Goal: Transaction & Acquisition: Purchase product/service

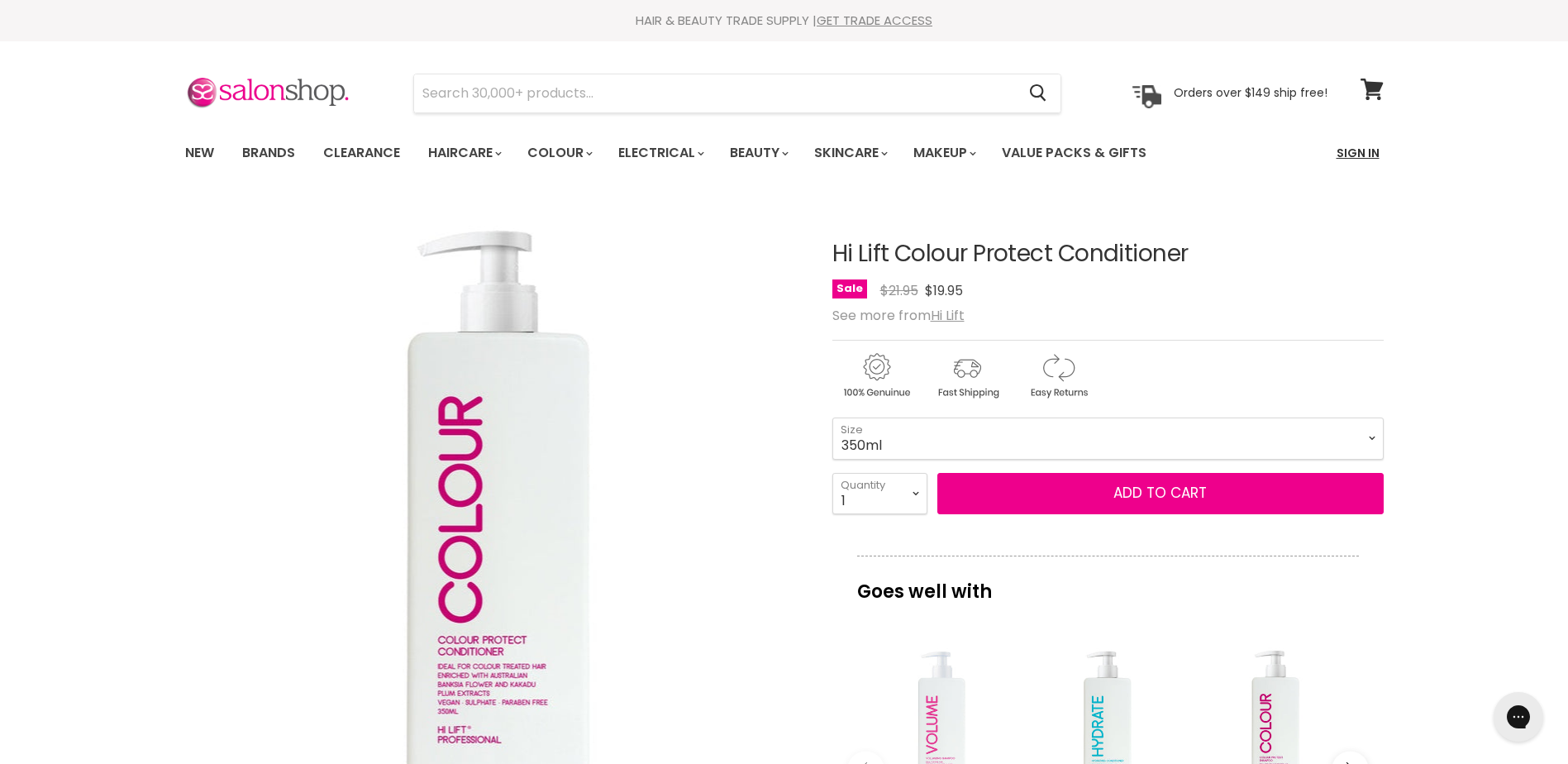
click at [1359, 151] on link "Sign In" at bounding box center [1358, 153] width 63 height 35
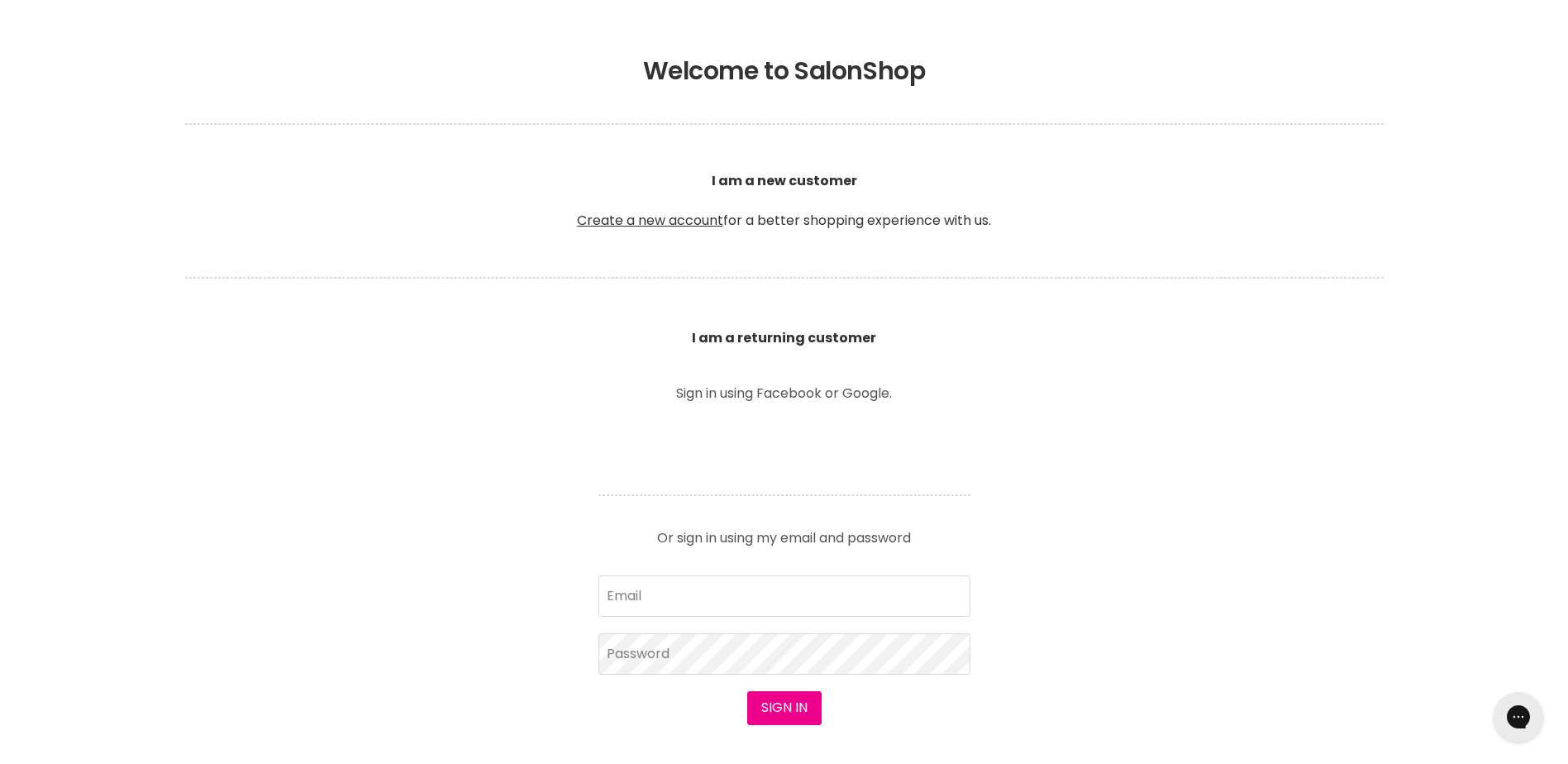
scroll to position [331, 0]
click at [722, 581] on input "Email" at bounding box center [784, 595] width 372 height 42
click at [708, 582] on input "Email" at bounding box center [784, 595] width 372 height 42
type input "[EMAIL_ADDRESS][DOMAIN_NAME]"
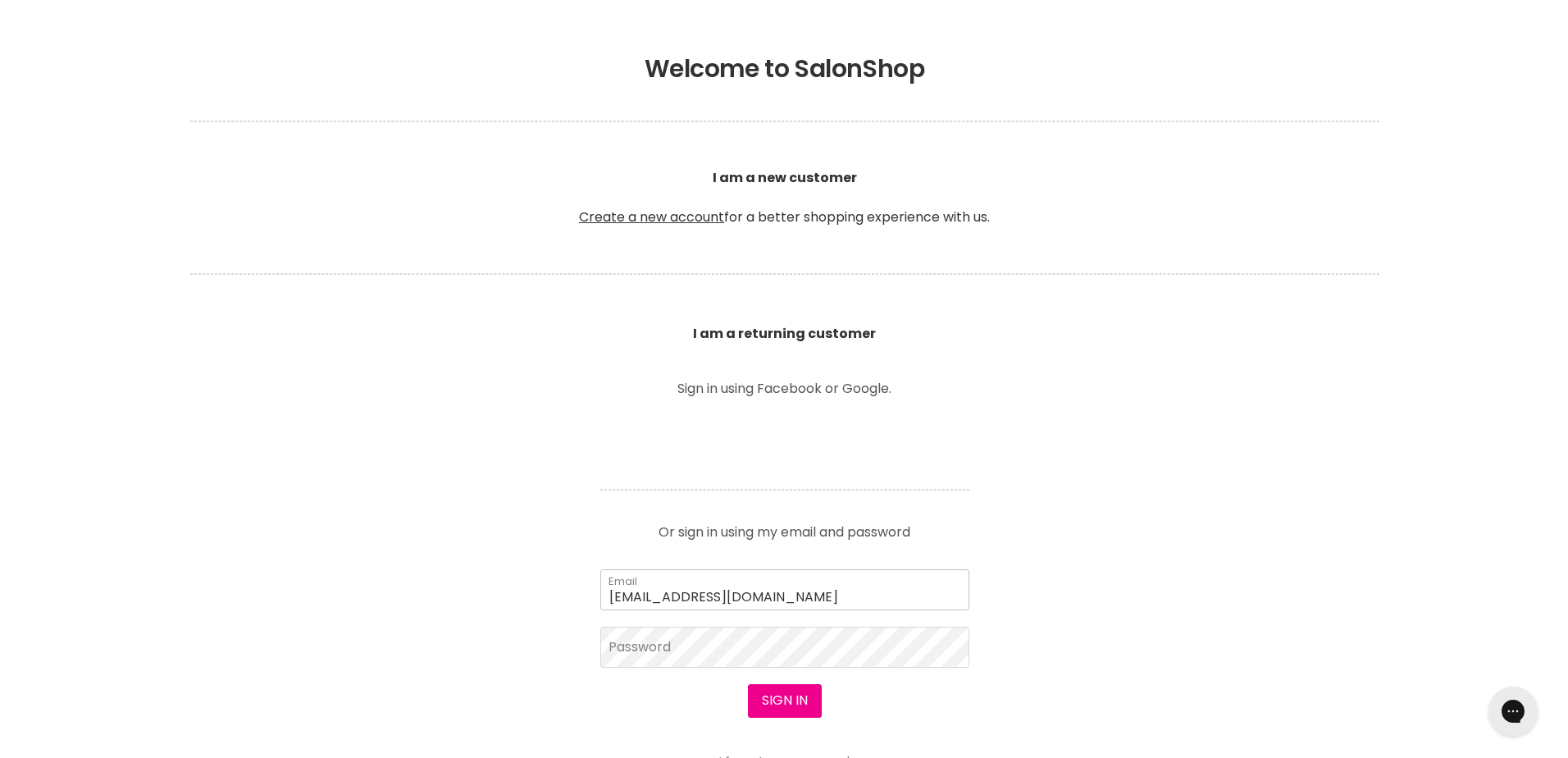
scroll to position [329, 0]
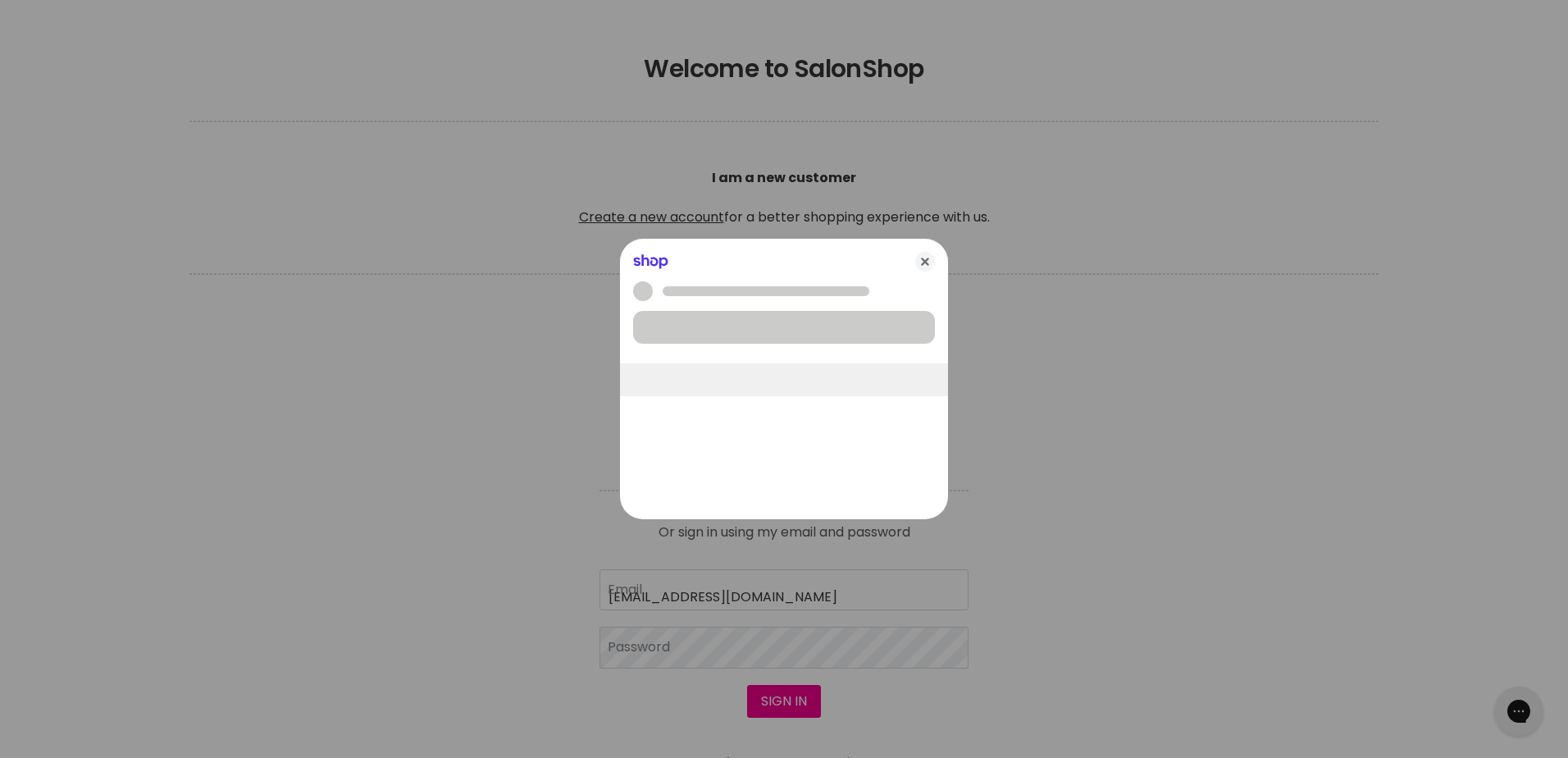
click at [670, 651] on div at bounding box center [784, 379] width 1568 height 758
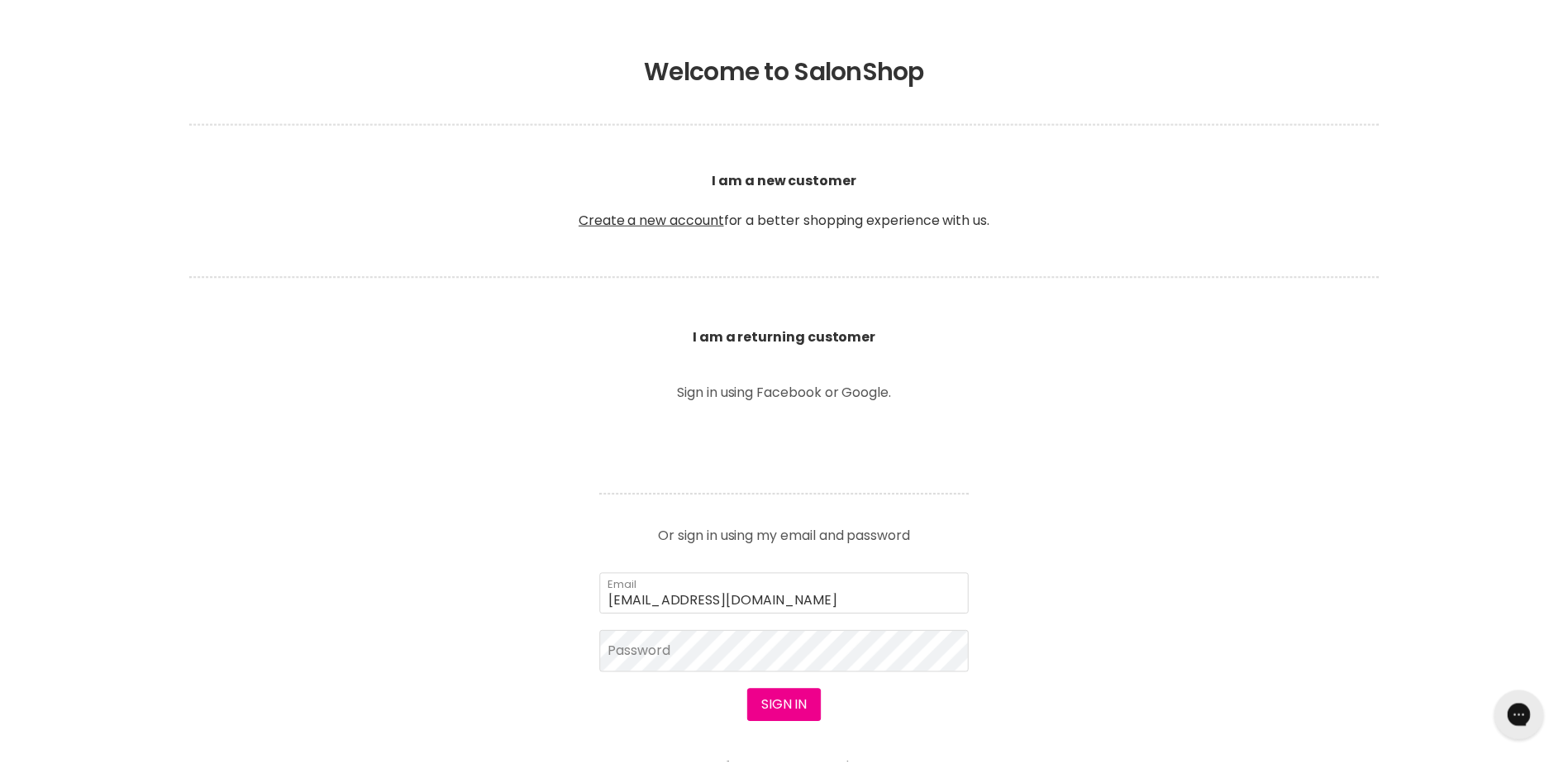
scroll to position [331, 0]
click at [784, 699] on button "Sign in" at bounding box center [784, 706] width 74 height 33
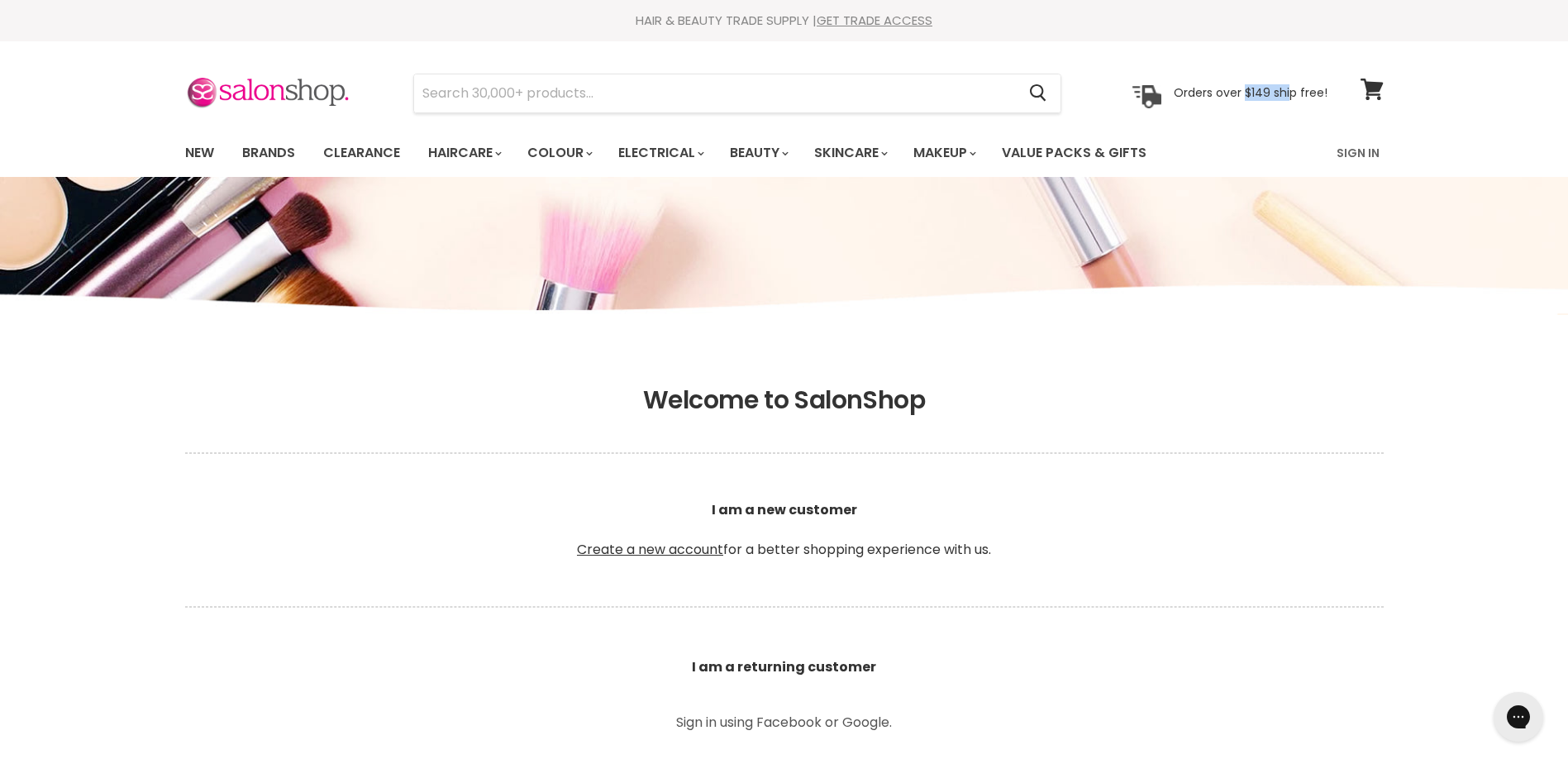
drag, startPoint x: 1252, startPoint y: 89, endPoint x: 1289, endPoint y: 90, distance: 37.0
click at [1289, 90] on p "Orders over $149 ship free!" at bounding box center [1250, 93] width 154 height 15
click at [1348, 149] on link "Sign In" at bounding box center [1358, 153] width 63 height 35
click at [1353, 151] on link "Sign In" at bounding box center [1358, 153] width 63 height 35
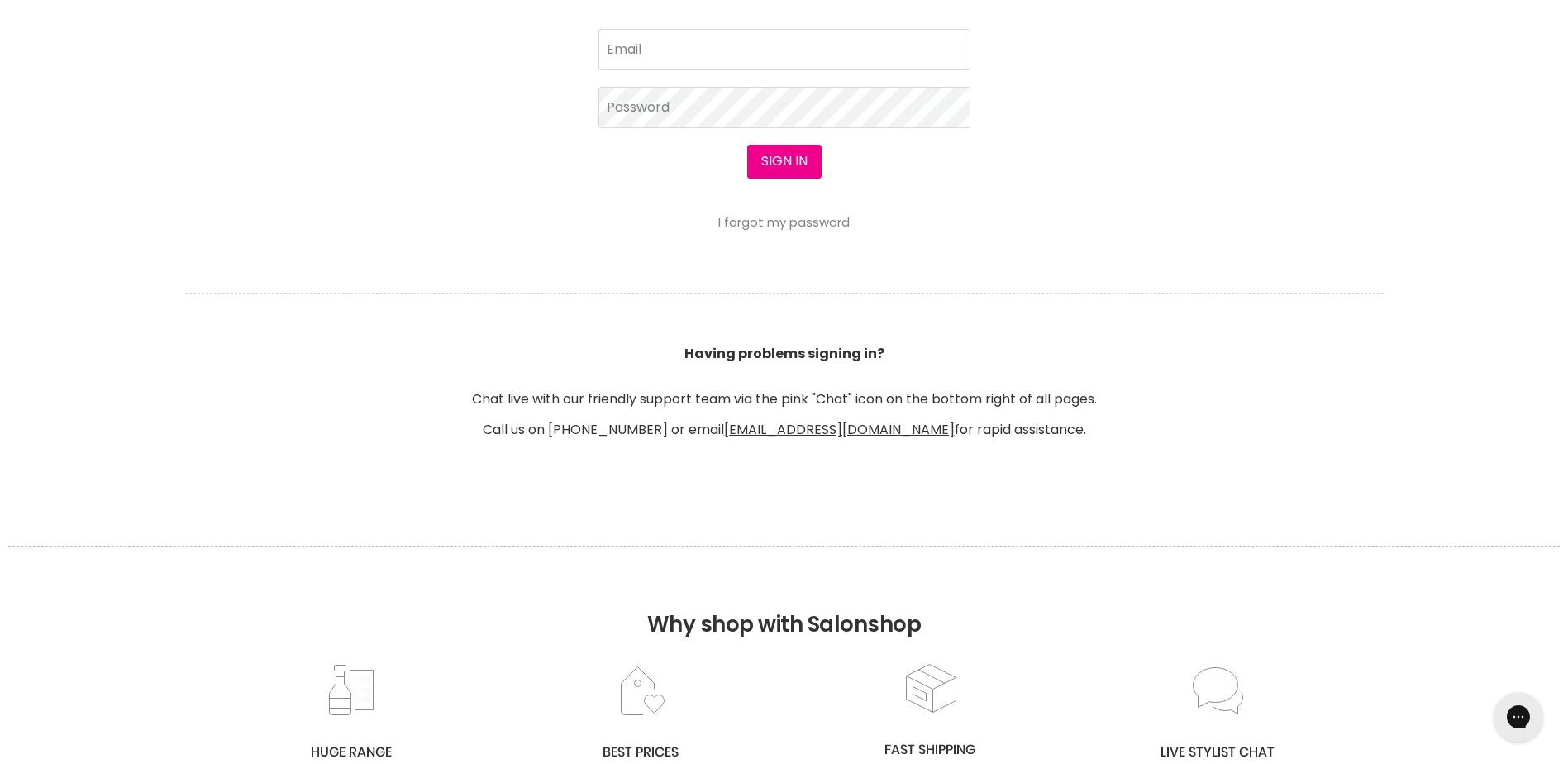
scroll to position [1075, 0]
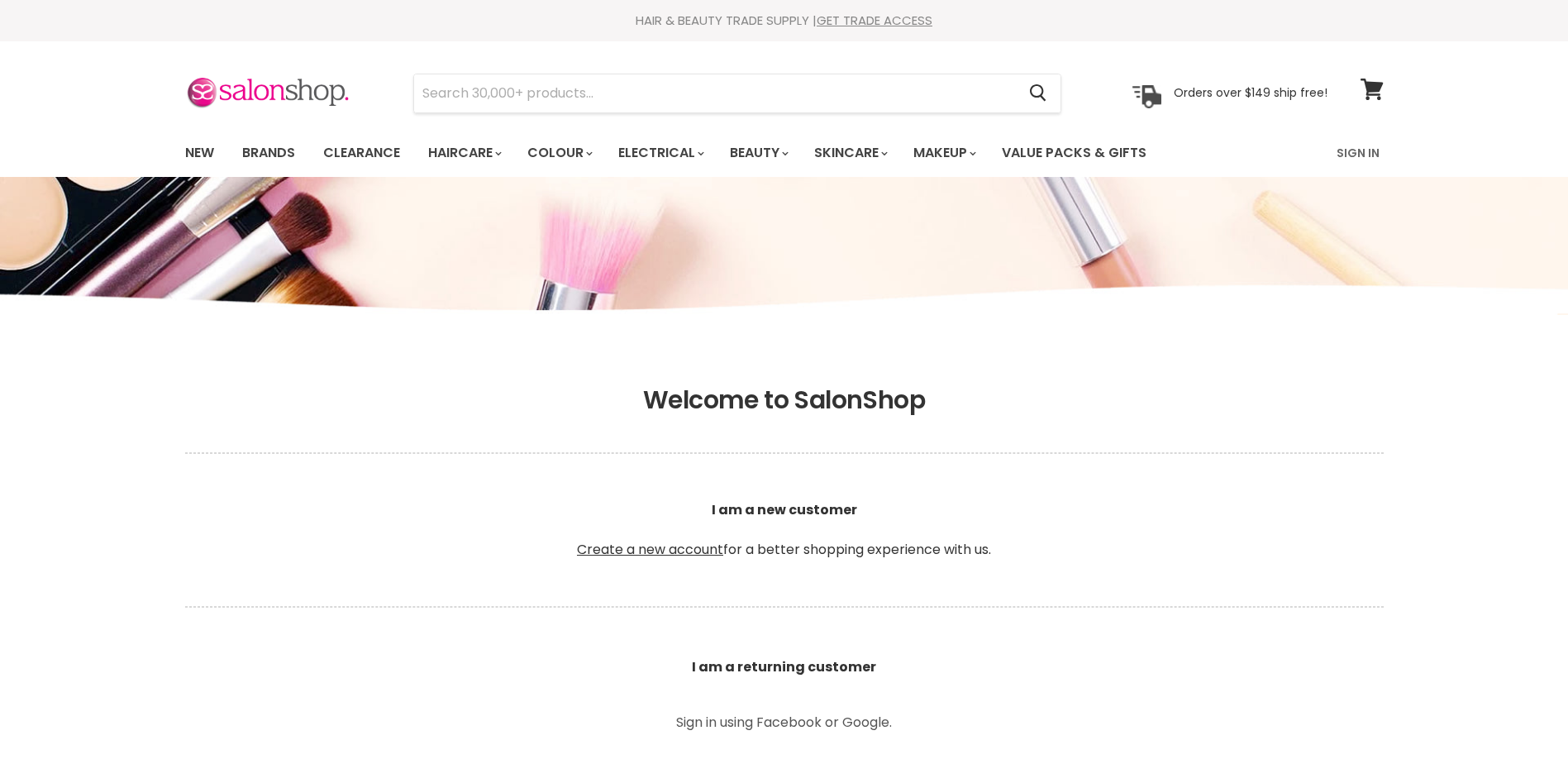
scroll to position [579, 0]
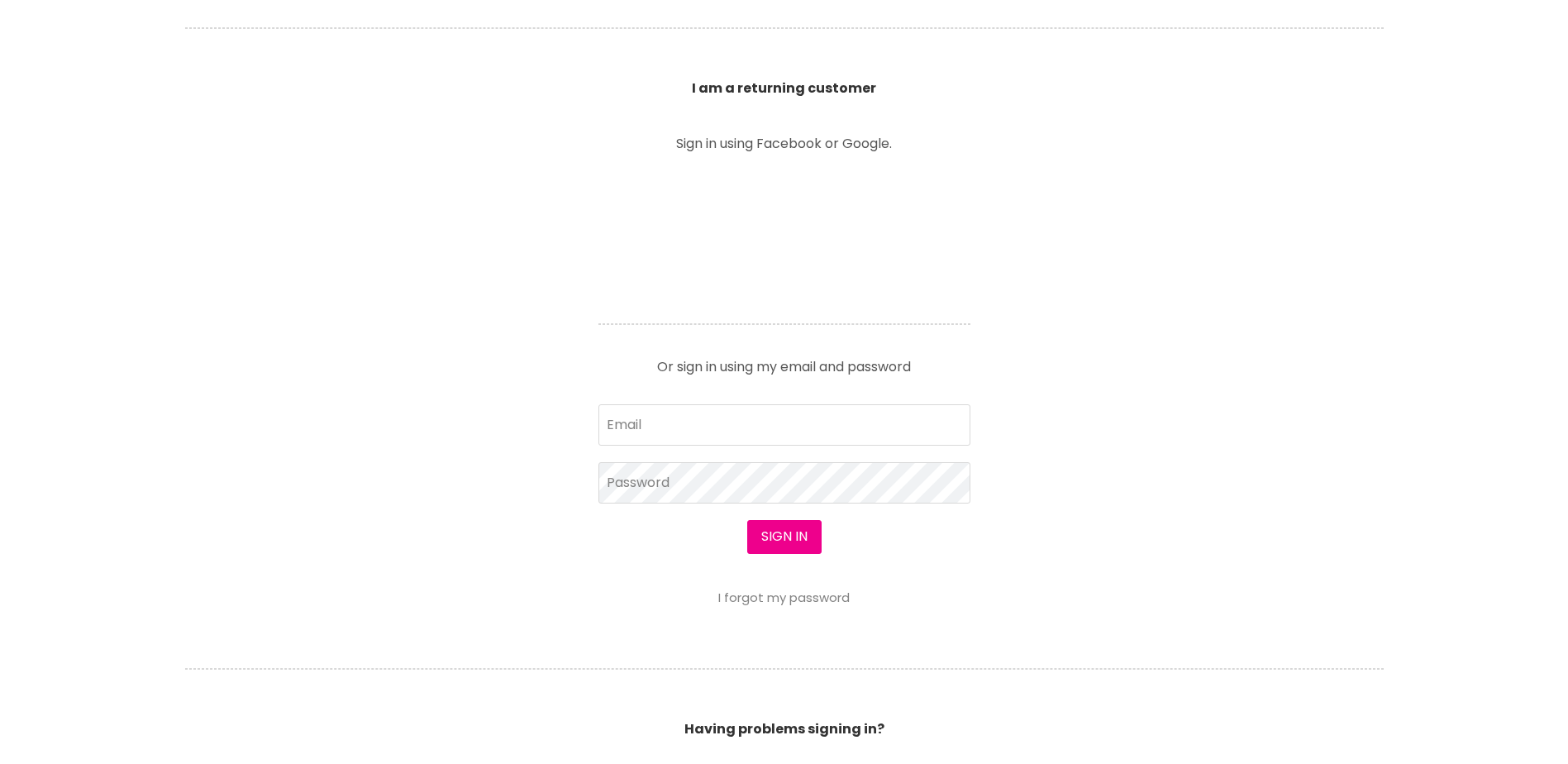
click at [663, 313] on article "Sign in using Facebook or Google. Or sign in using my email and password Email …" at bounding box center [784, 371] width 413 height 468
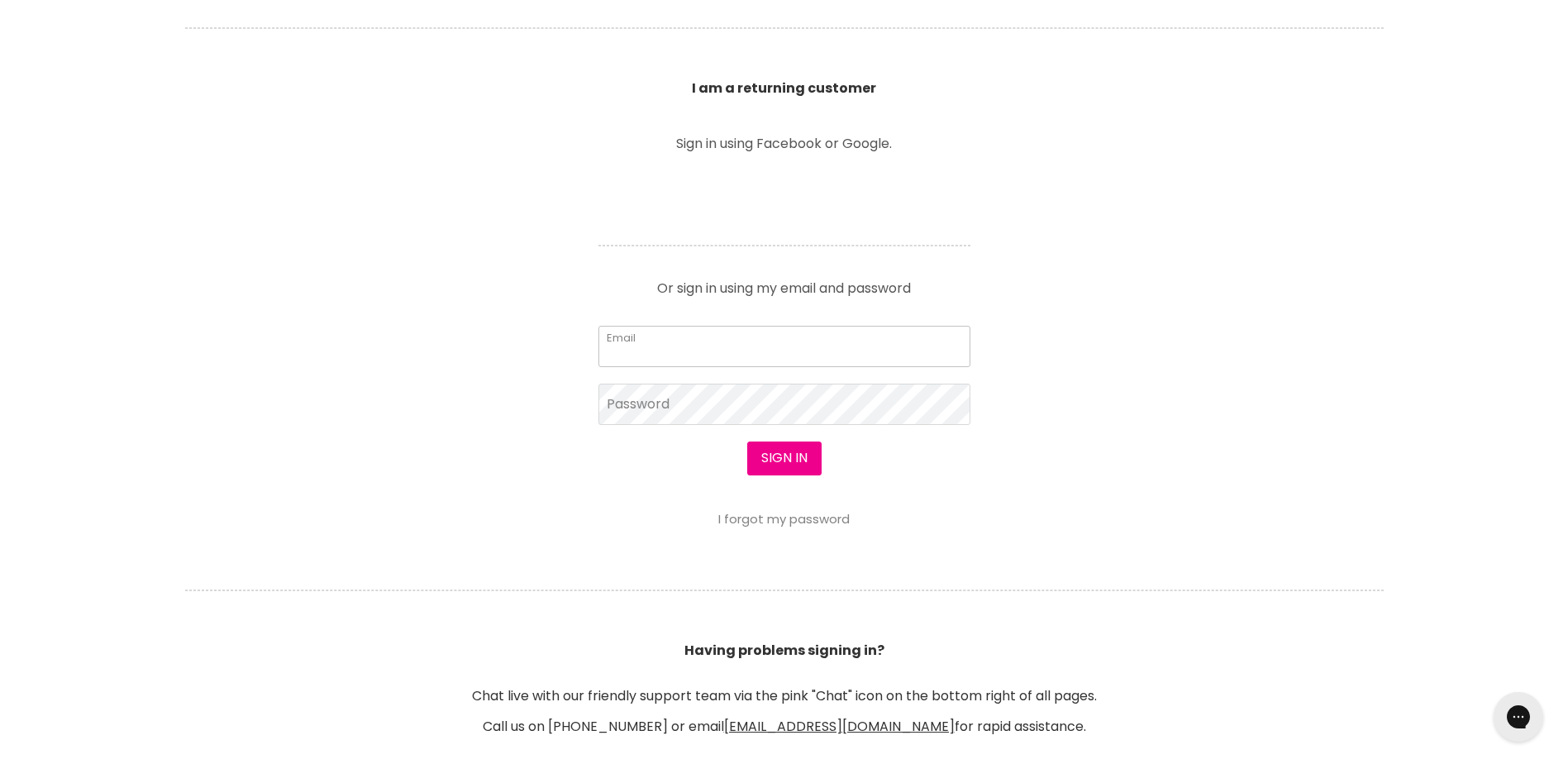
click at [633, 354] on input "Email" at bounding box center [784, 347] width 372 height 42
type input "anooopgeorge@hotmail.com"
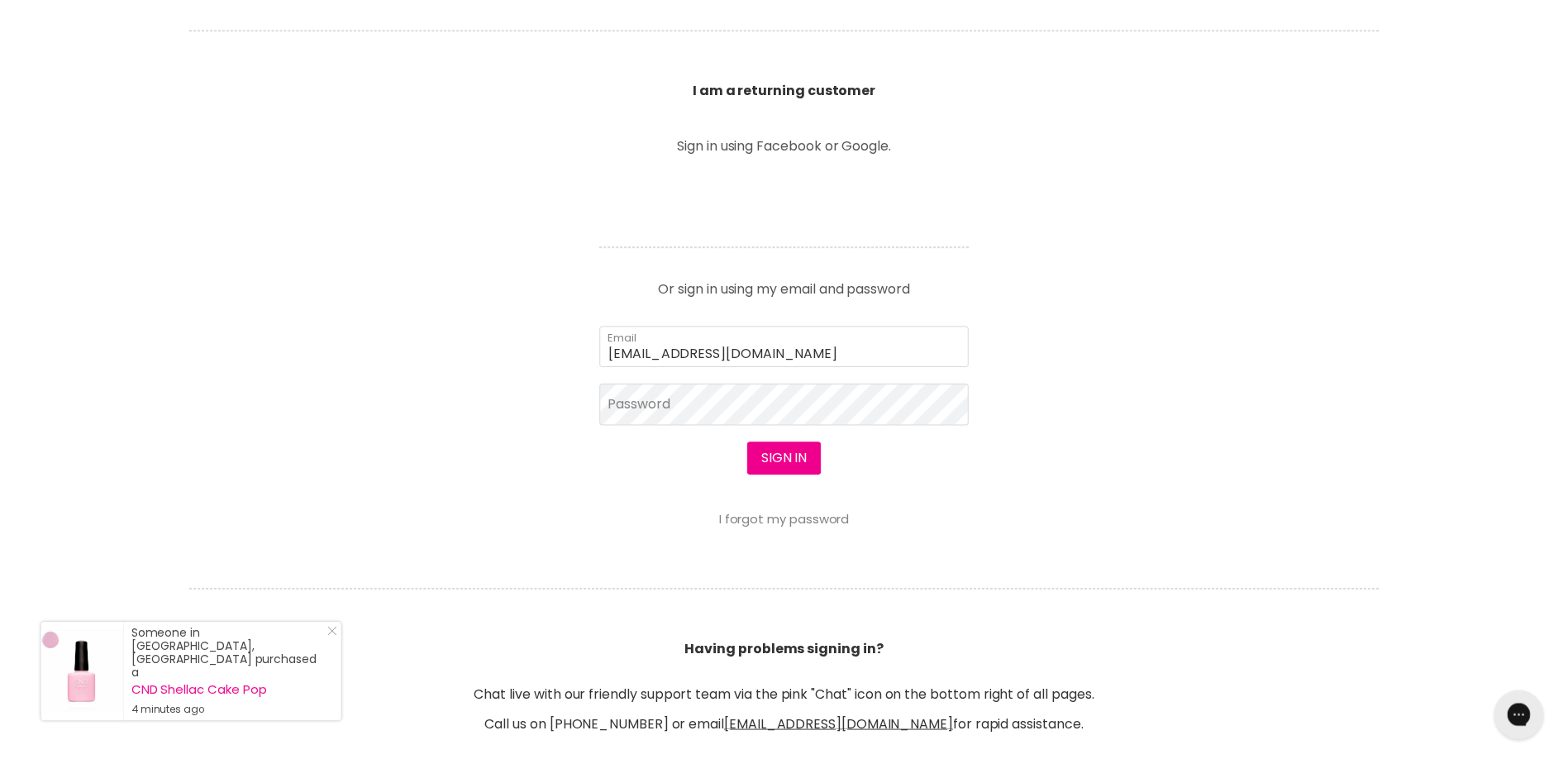
scroll to position [579, 0]
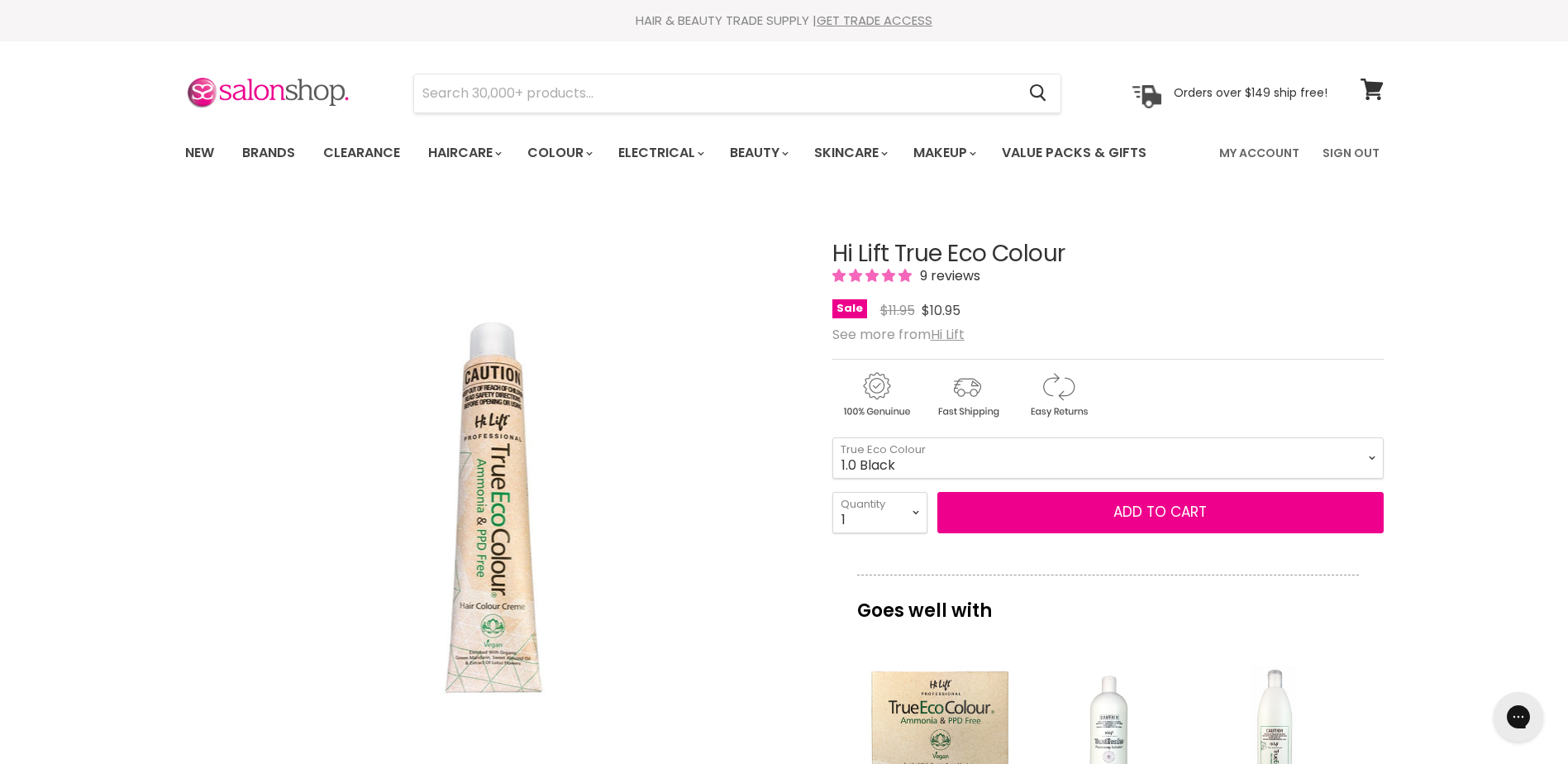
drag, startPoint x: 1071, startPoint y: 249, endPoint x: 839, endPoint y: 256, distance: 232.1
click at [839, 256] on h1 "Hi Lift True Eco Colour" at bounding box center [1107, 254] width 552 height 26
copy h1 "Hi Lift True Eco Colour"
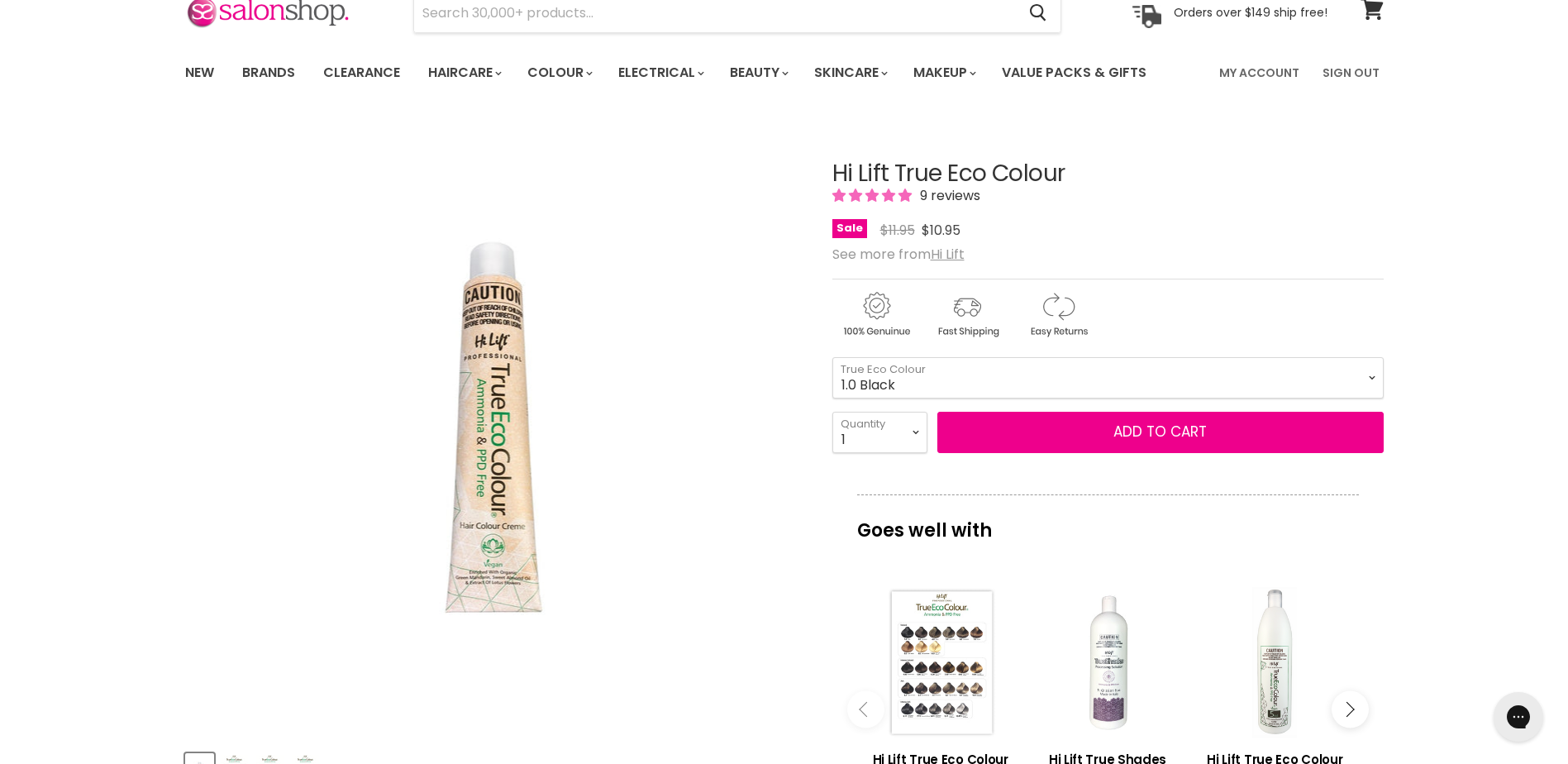
scroll to position [165, 0]
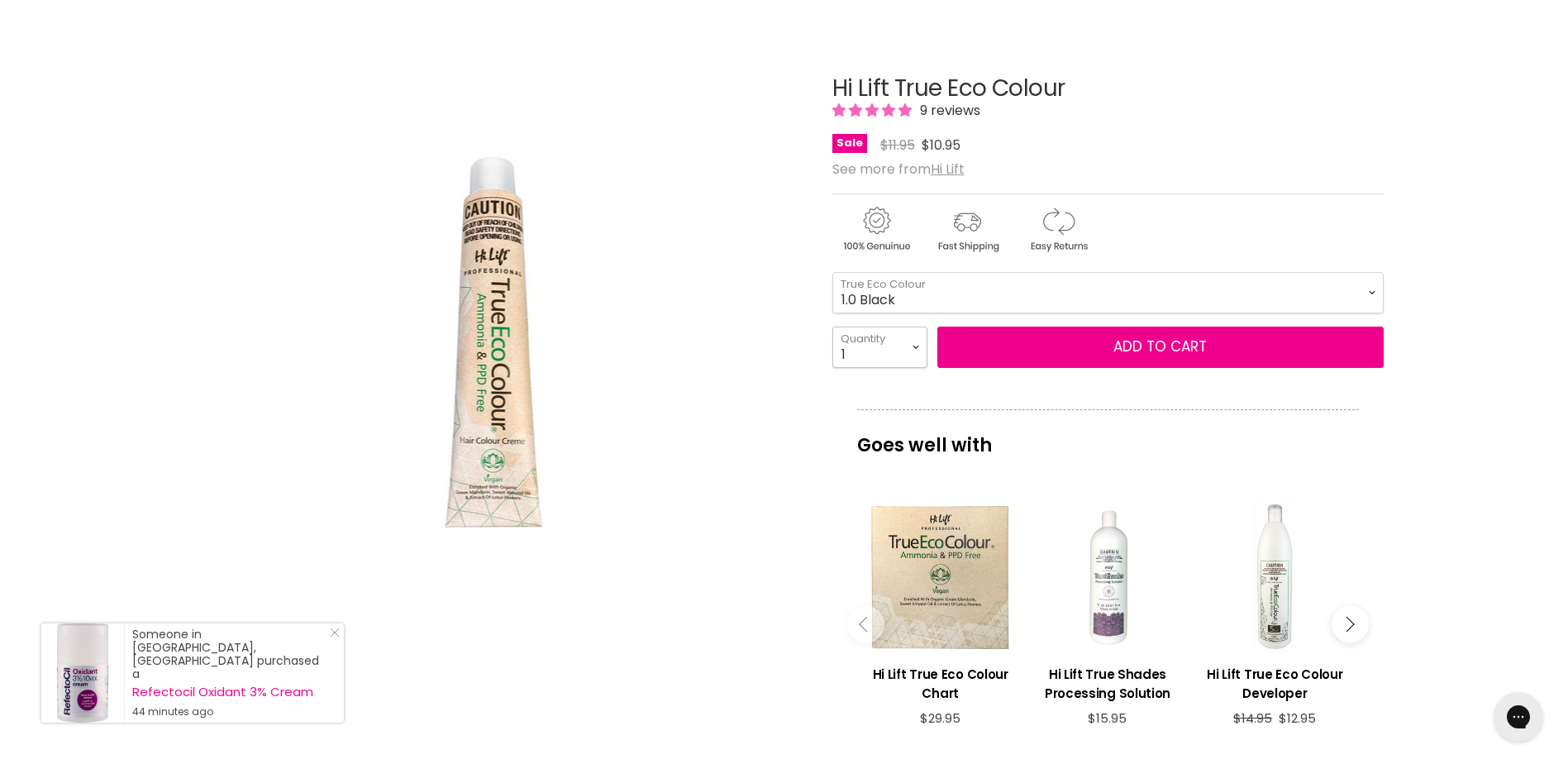
click at [915, 342] on select "1 2 3 4 5 6 7 8 9 10+" at bounding box center [880, 347] width 95 height 42
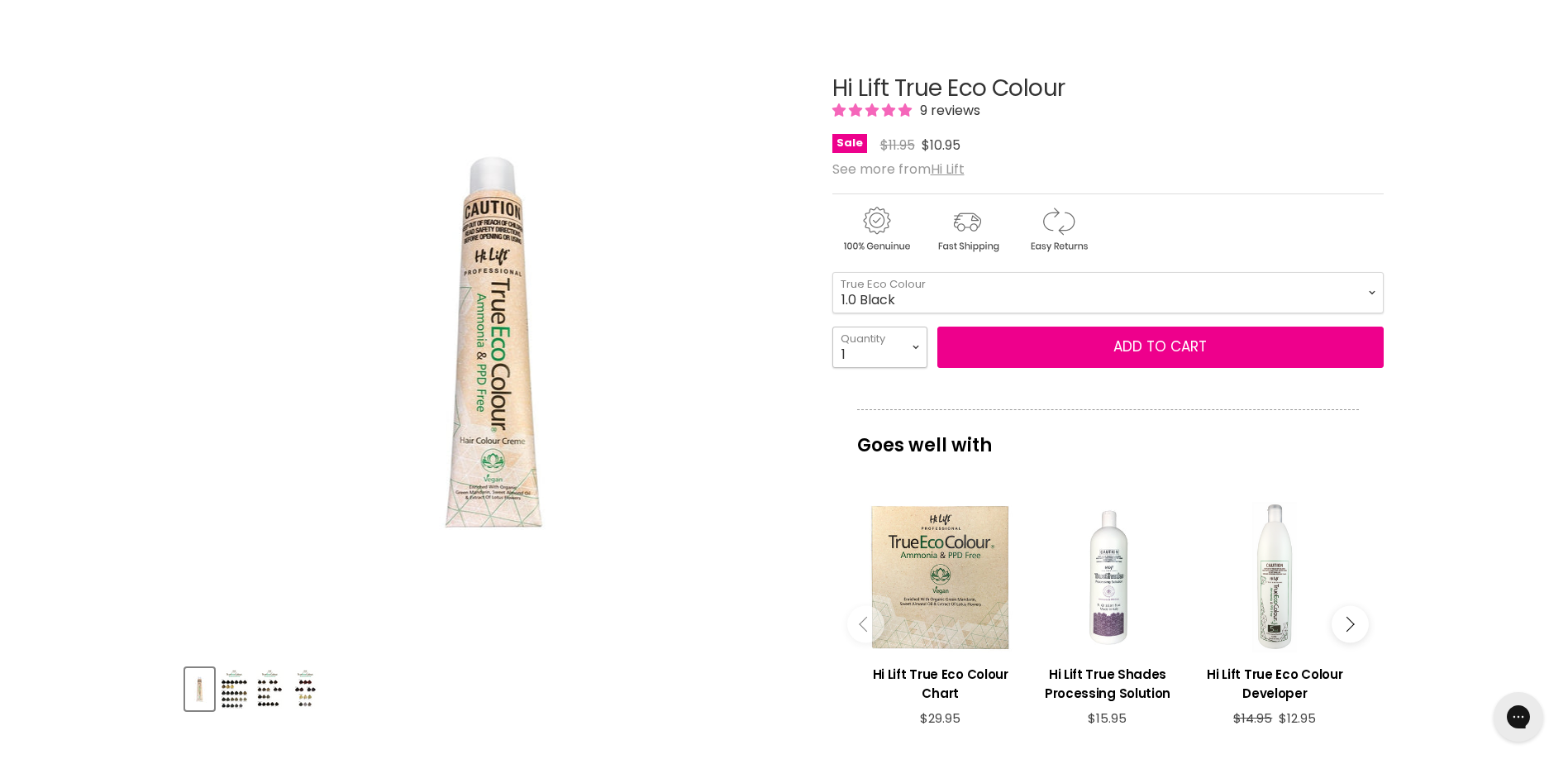
select select "5"
click at [832, 326] on select "1 2 3 4 5 6 7 8 9 10+" at bounding box center [880, 347] width 95 height 42
type input "5"
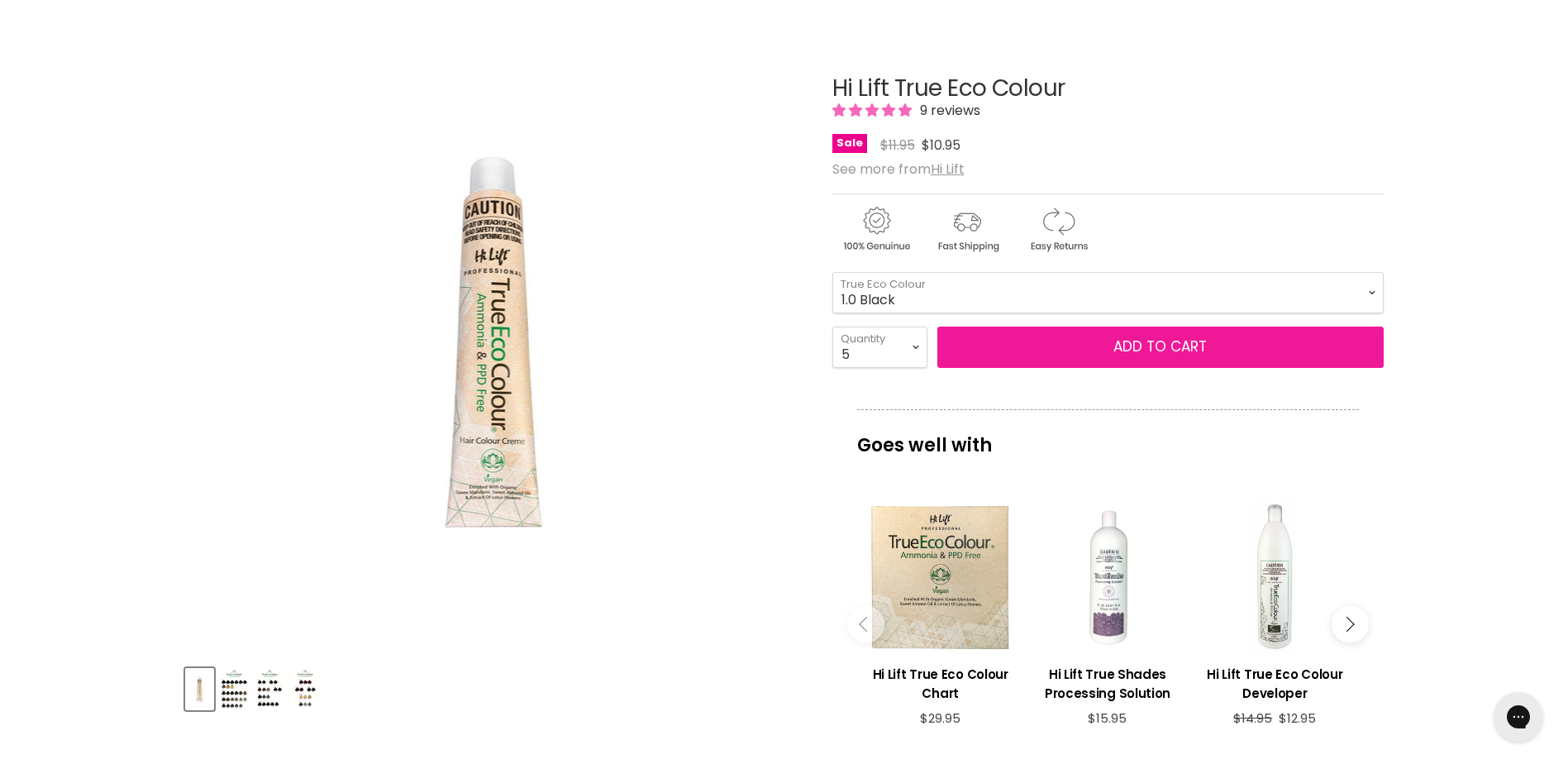
click at [1067, 337] on button "Add to cart" at bounding box center [1160, 347] width 446 height 42
click at [1183, 336] on span "Add to cart" at bounding box center [1160, 347] width 93 height 20
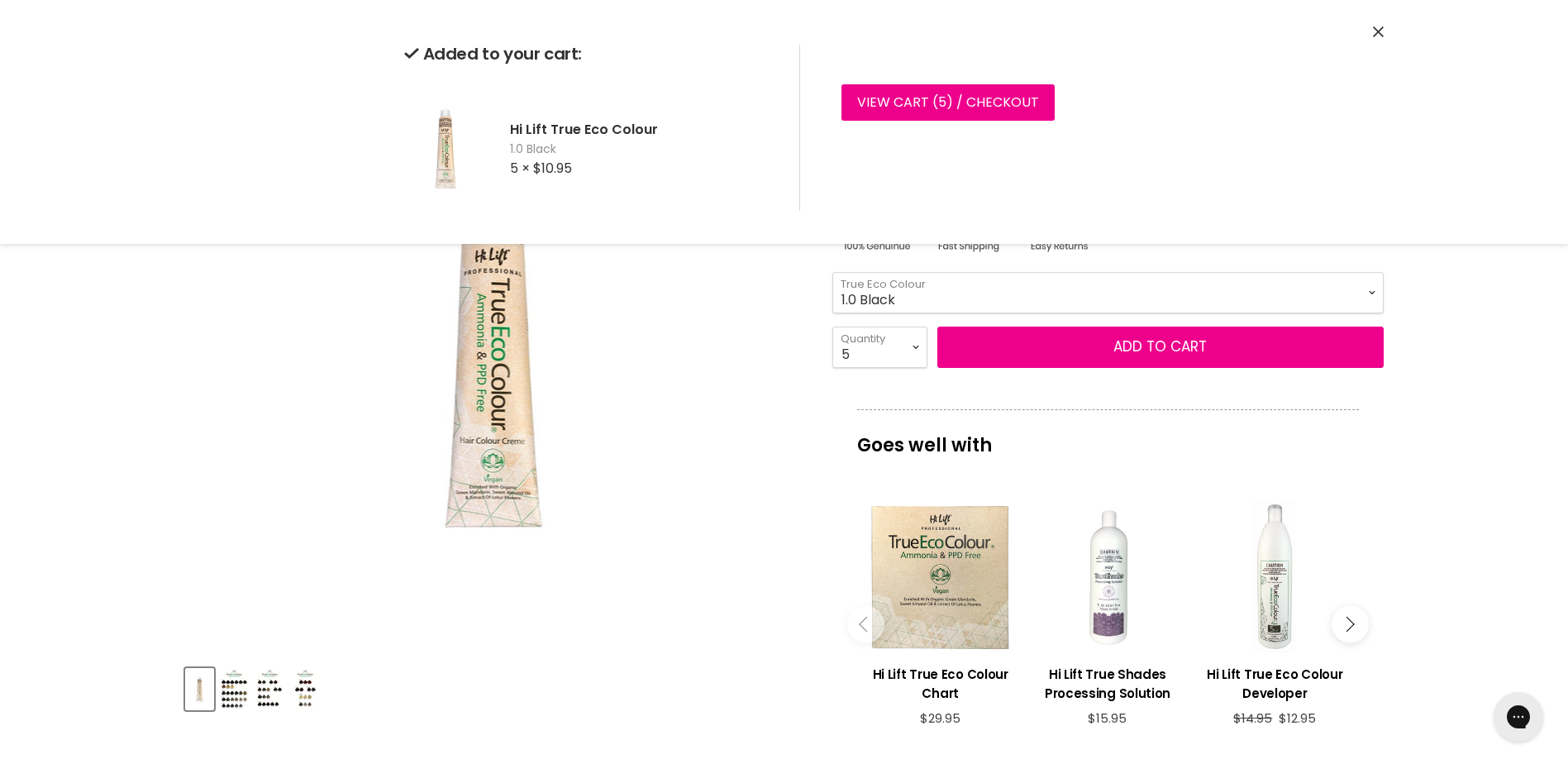
click at [1017, 296] on select "1.0 Black 3.0 Dark Brown 4.0 Brown 4.00 Intense Brown 4.22 Intense [PERSON_NAME…" at bounding box center [1107, 293] width 552 height 42
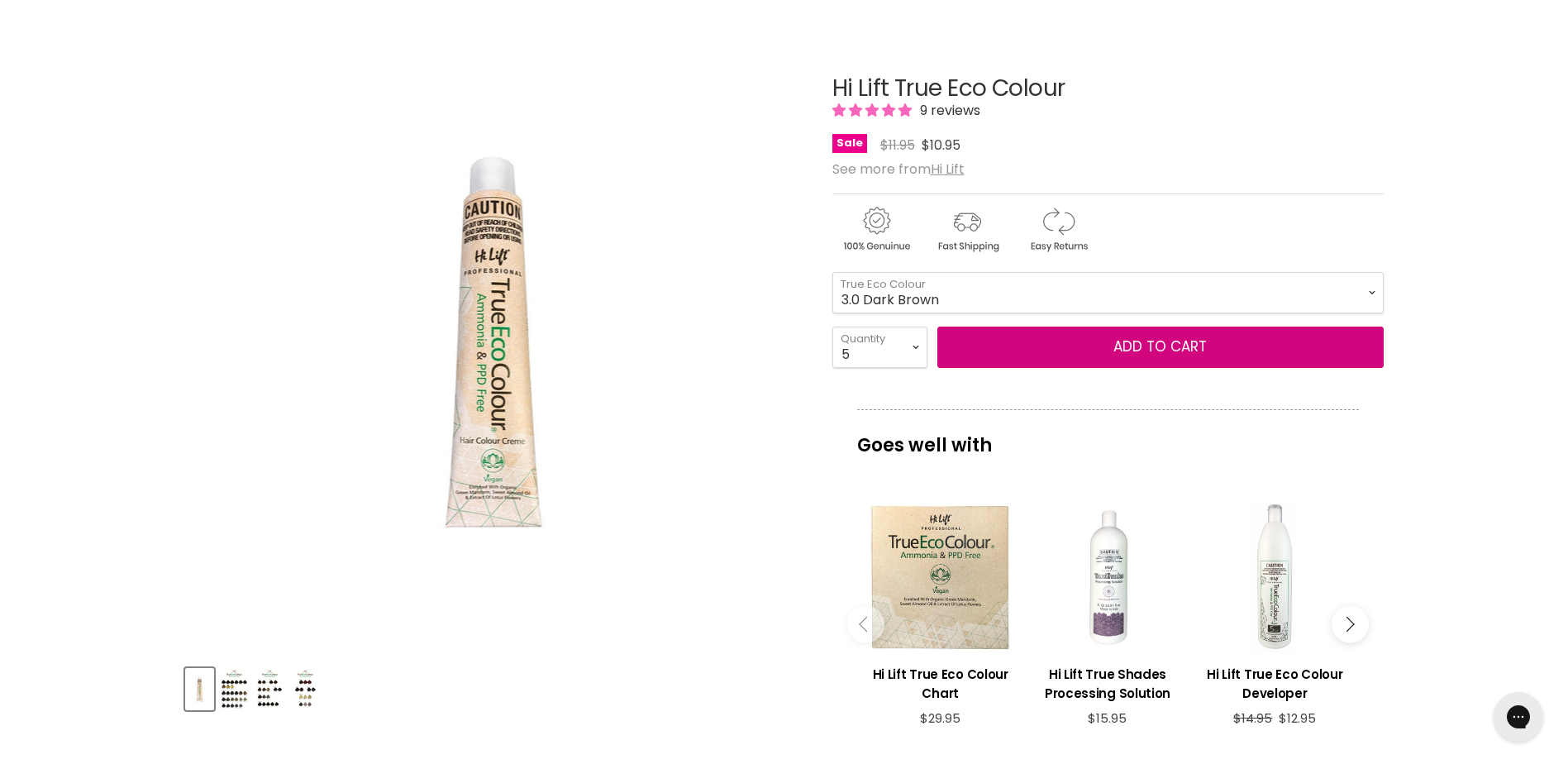
click at [832, 272] on select "1.0 Black 3.0 Dark Brown 4.0 Brown 4.00 Intense Brown 4.22 Intense [PERSON_NAME…" at bounding box center [1107, 293] width 552 height 42
select select "3.0 Dark Brown"
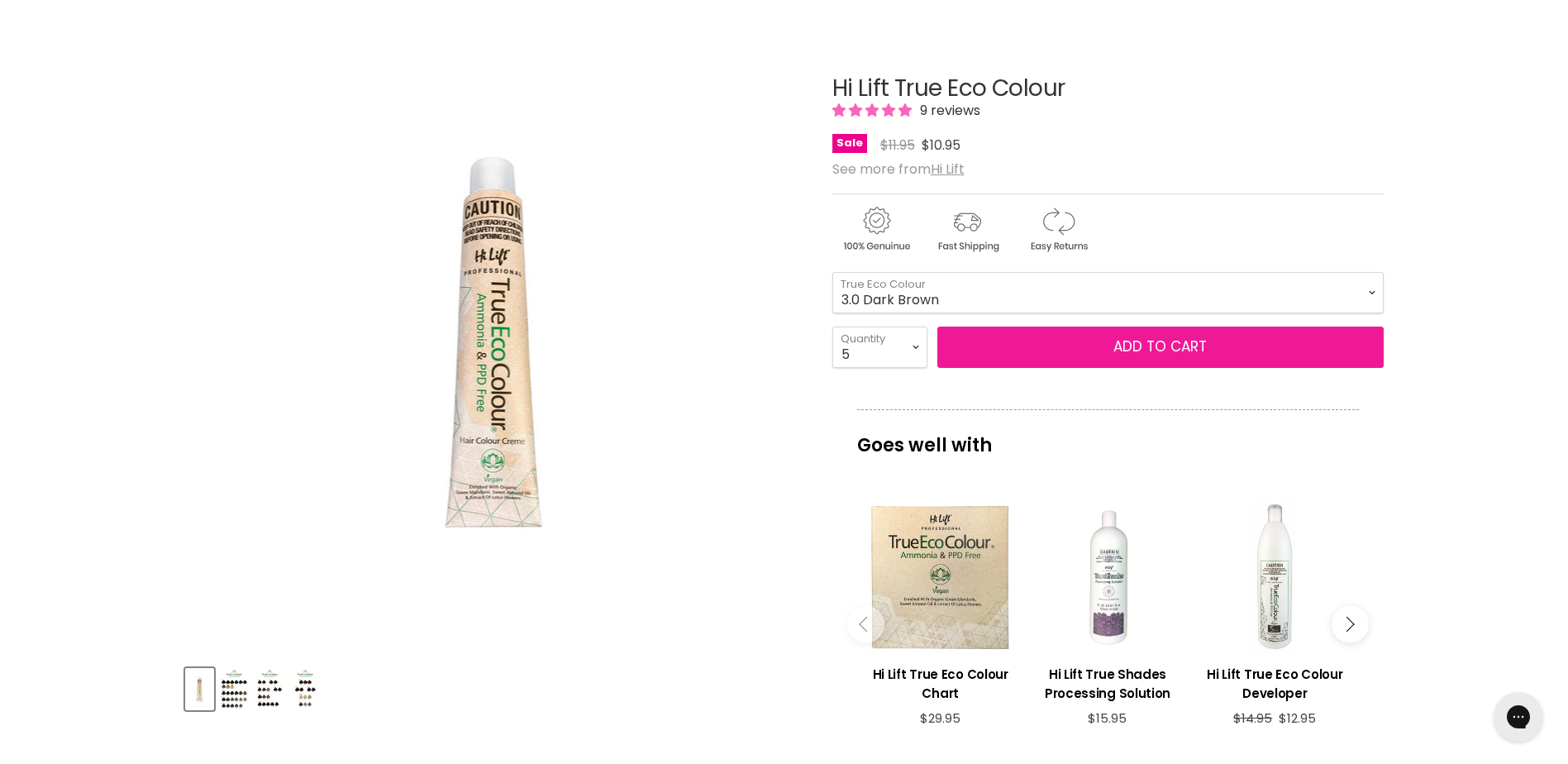
click at [1122, 347] on button "Add to cart" at bounding box center [1160, 347] width 446 height 42
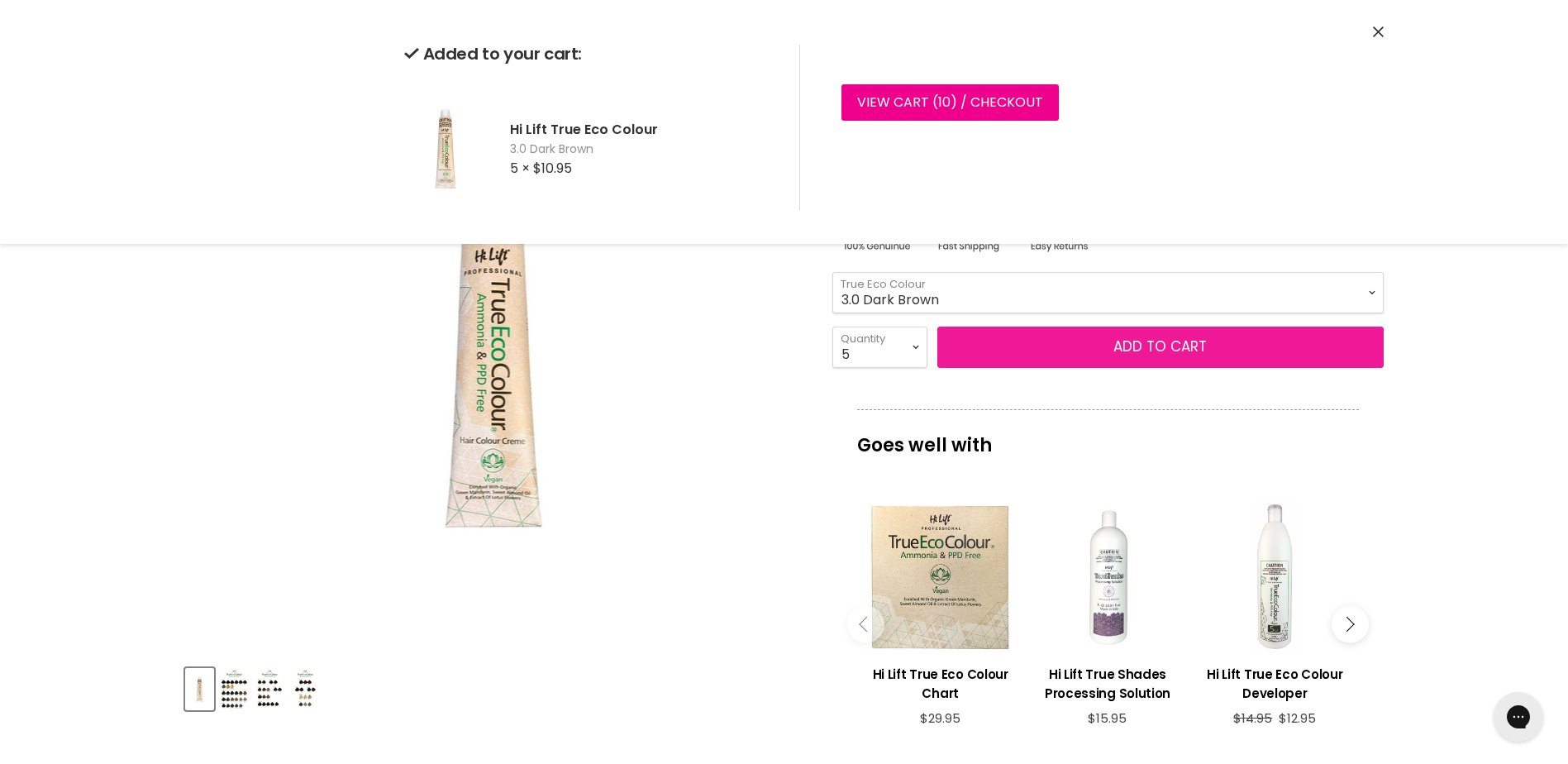
click at [1177, 347] on button "Add to cart" at bounding box center [1160, 347] width 446 height 42
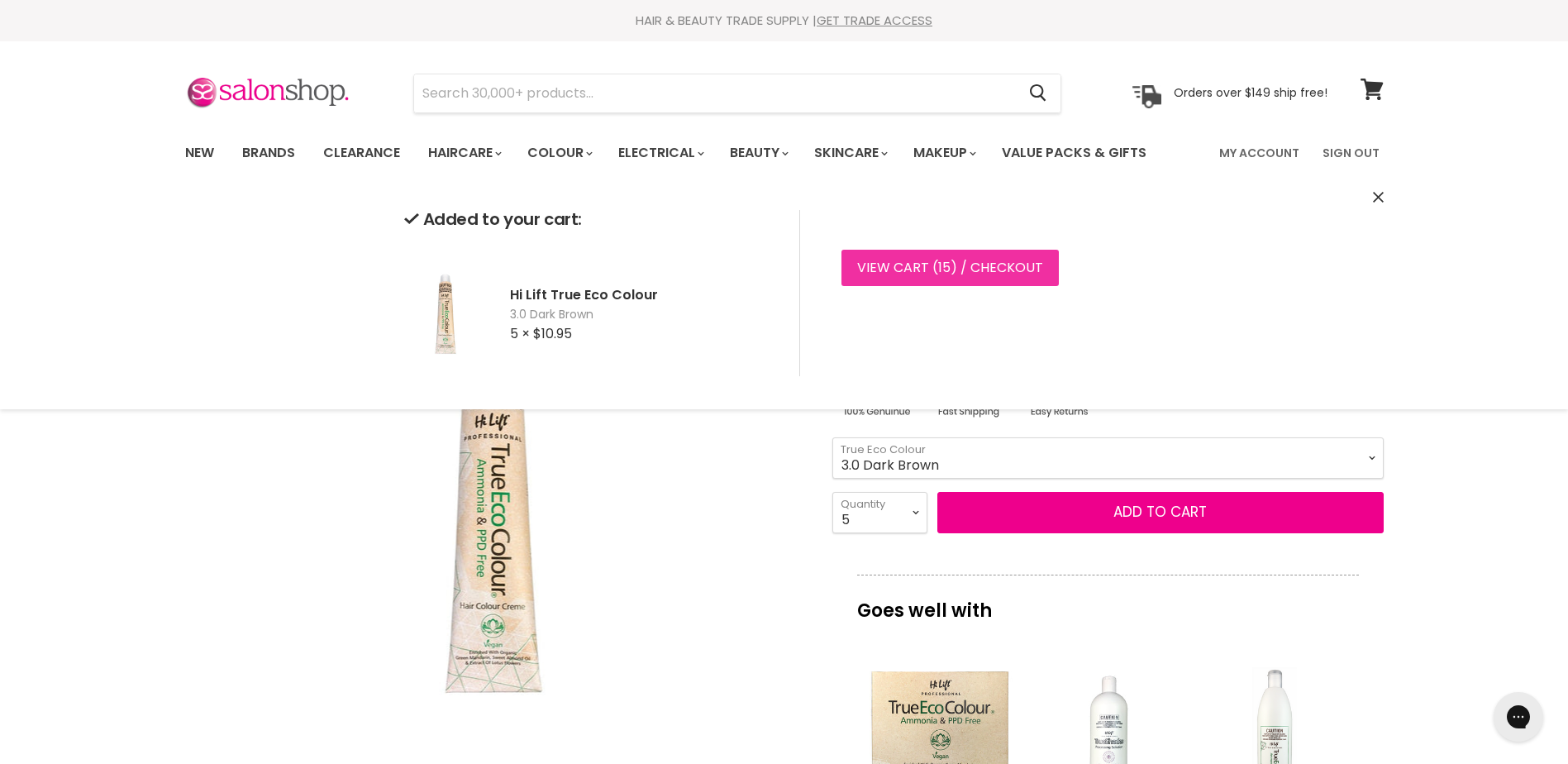
click at [915, 271] on link "View cart ( 15 ) / Checkout" at bounding box center [950, 268] width 217 height 37
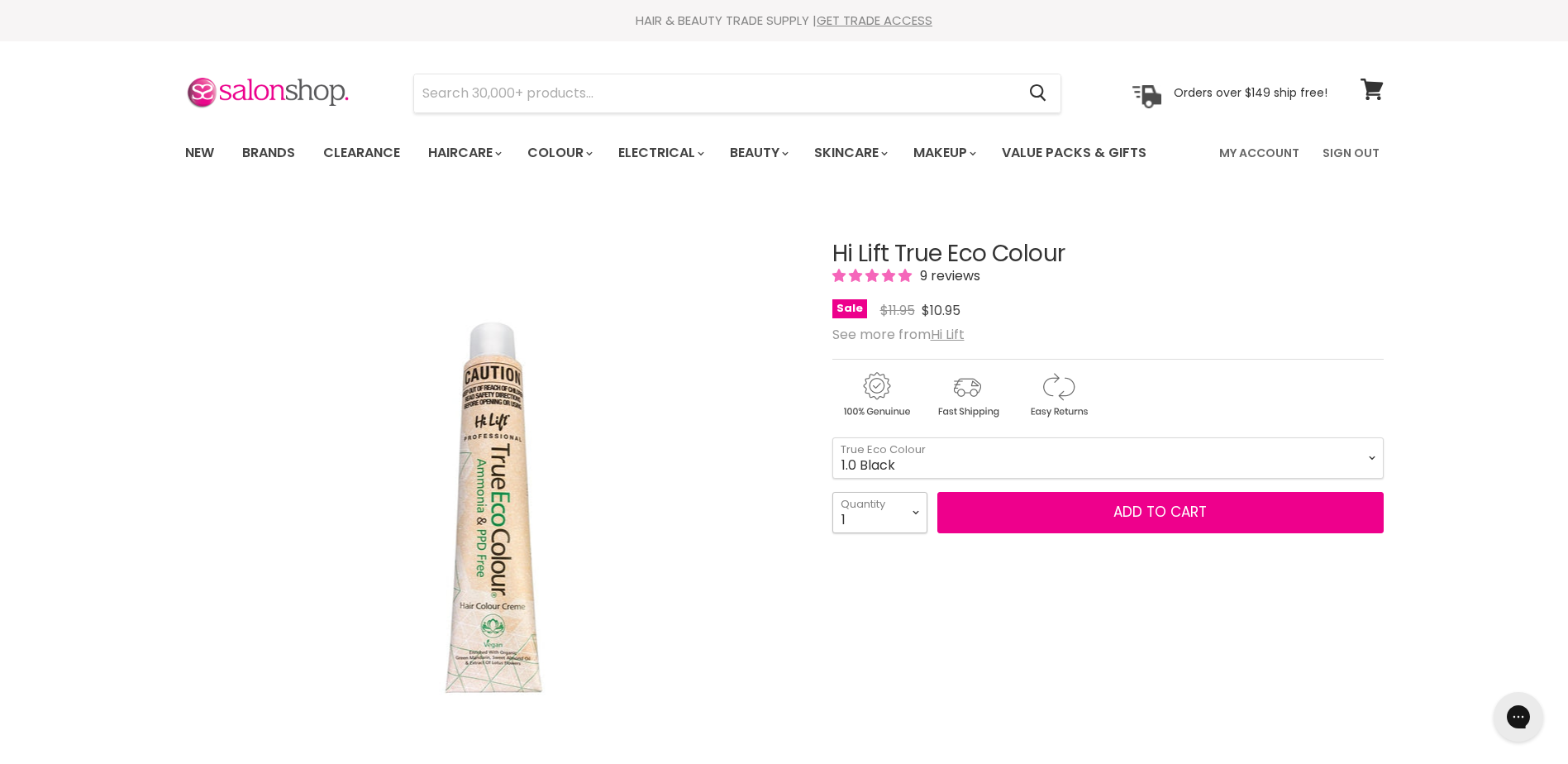
click at [893, 516] on select "1 2 3 4 5 6 7 8 9 10+" at bounding box center [880, 513] width 95 height 42
select select "6"
click at [832, 492] on select "1 2 3 4 5 6 7 8 9 10+" at bounding box center [880, 513] width 95 height 42
type input "6"
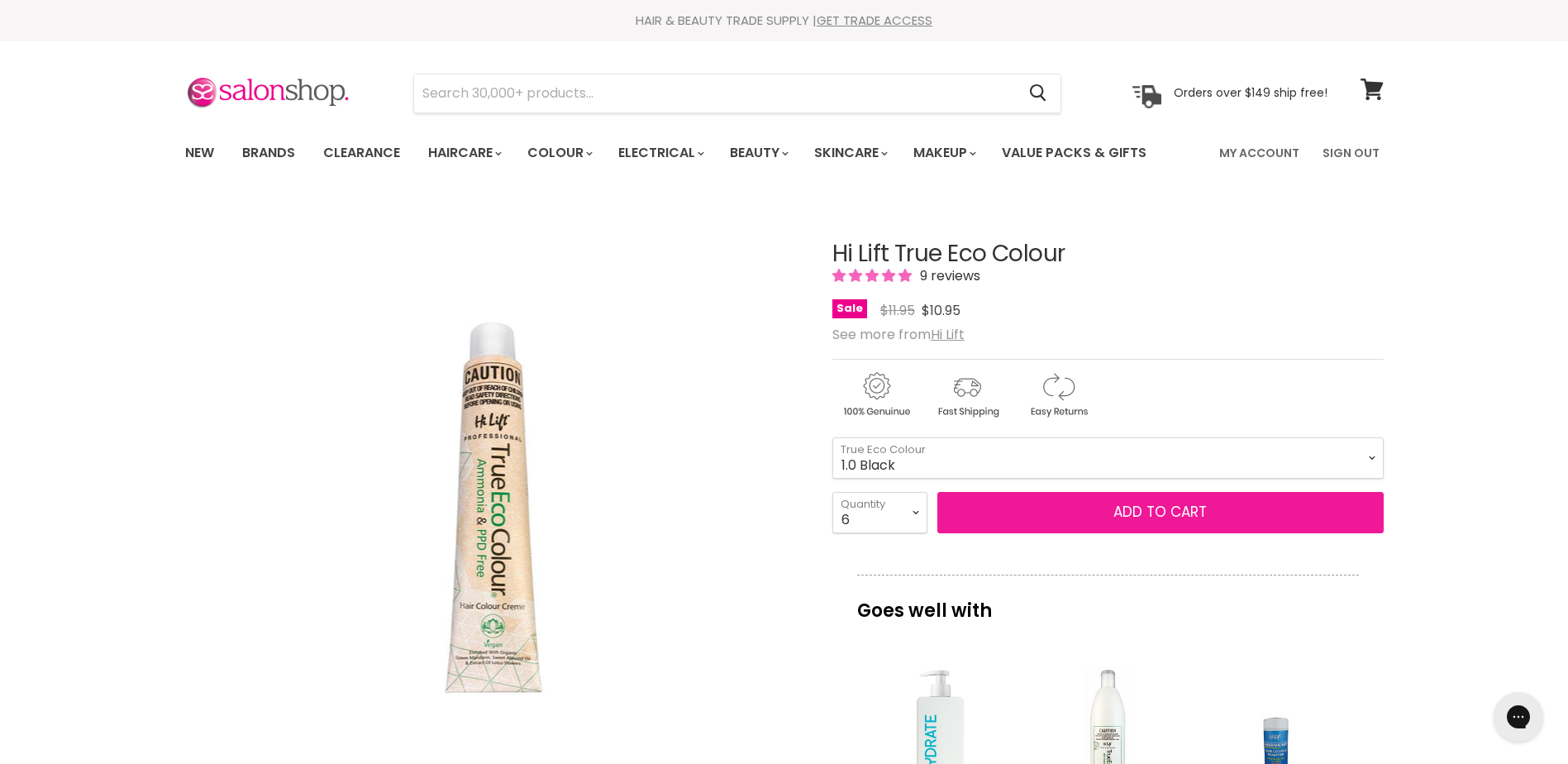
click at [1208, 508] on button "Add to cart" at bounding box center [1160, 513] width 446 height 42
click at [1178, 505] on span "Add to cart" at bounding box center [1160, 512] width 93 height 20
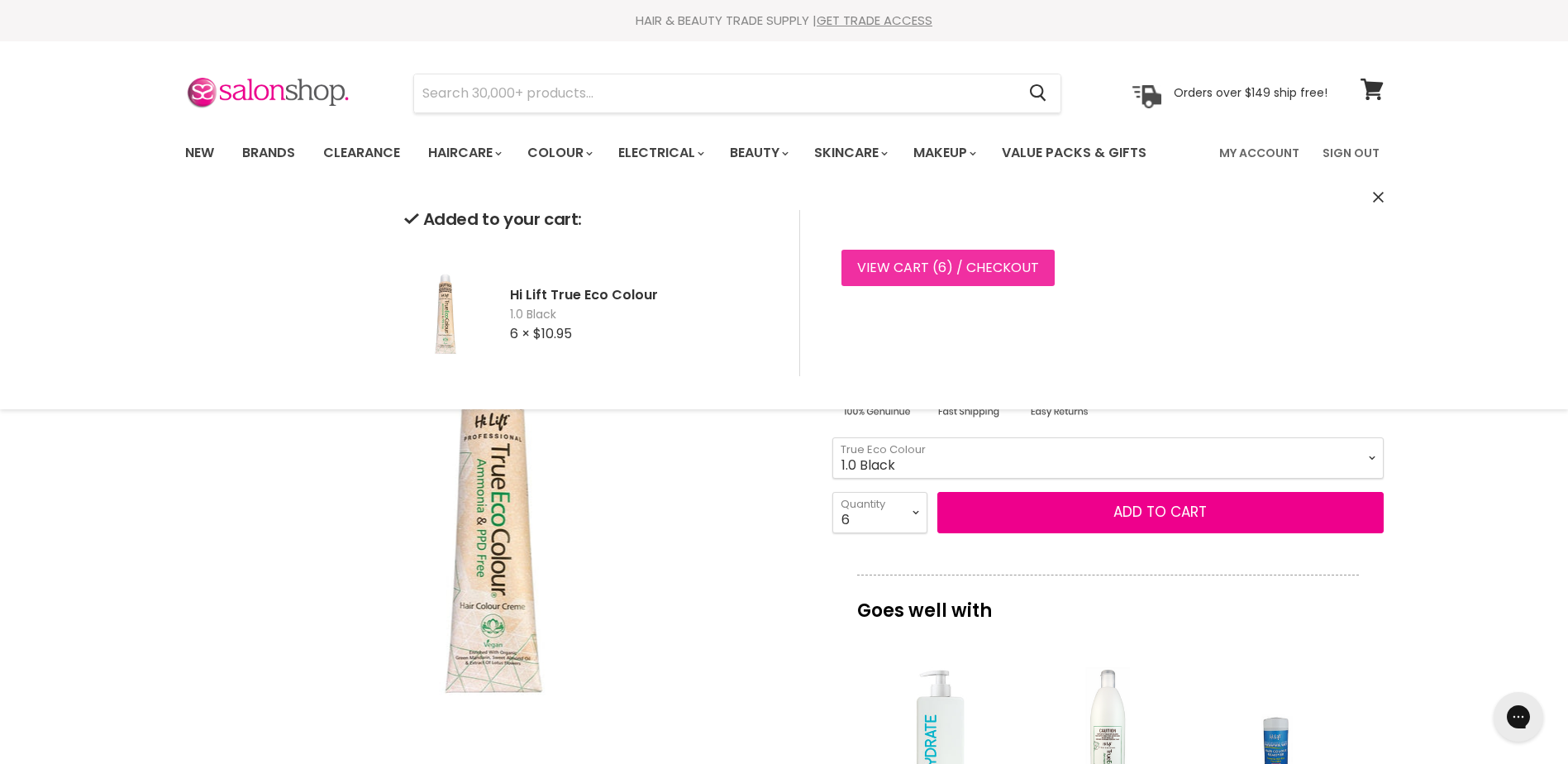
click at [977, 266] on link "View cart ( 6 ) / Checkout" at bounding box center [948, 268] width 214 height 37
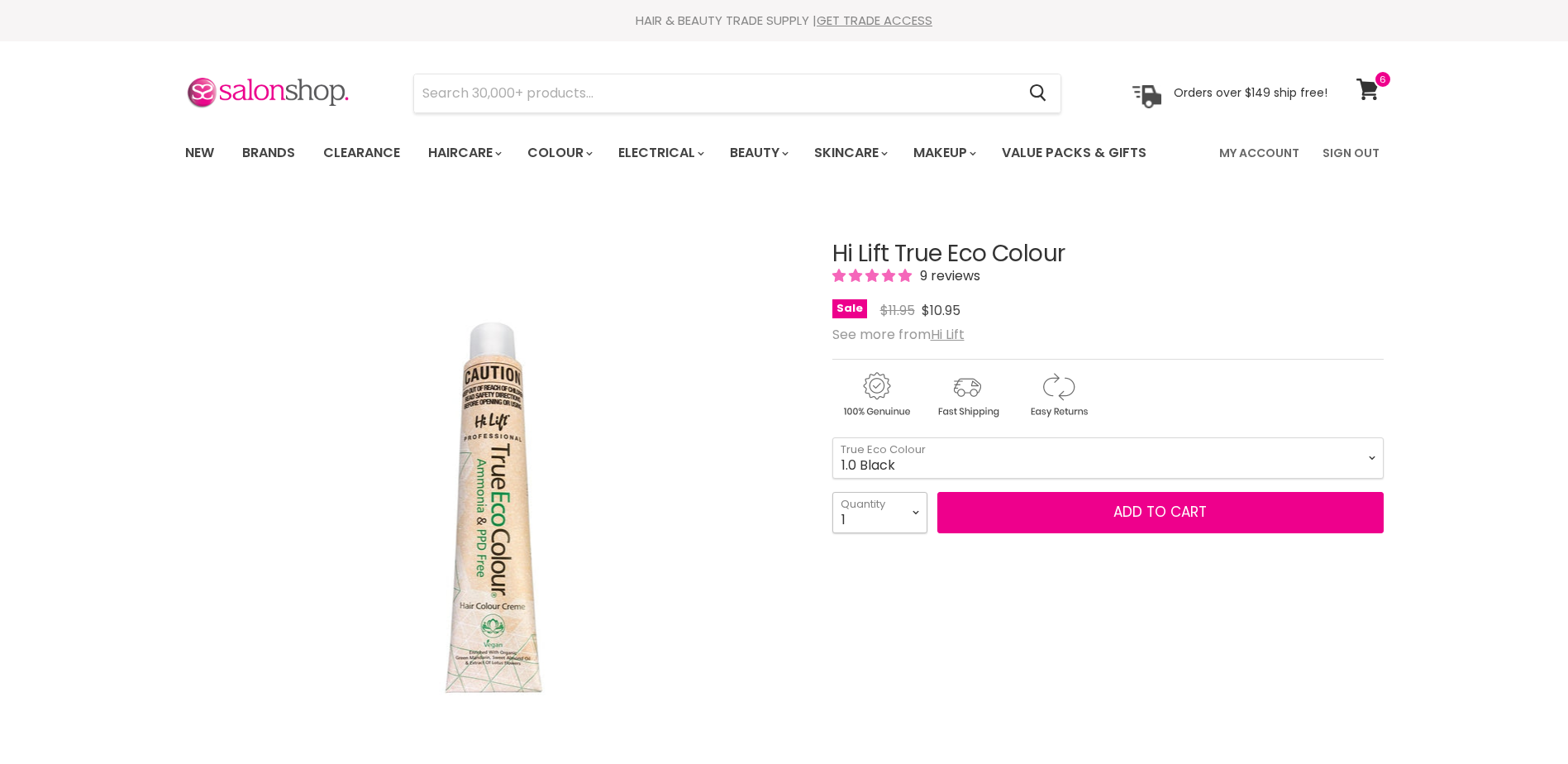
click at [913, 518] on select "1 2 3 4 5 6 7 8 9 10+" at bounding box center [880, 513] width 95 height 42
select select "4"
click at [832, 492] on select "1 2 3 4 5 6 7 8 9 10+" at bounding box center [880, 513] width 95 height 42
type input "4"
click at [907, 461] on select "1.0 Black 3.0 Dark Brown 4.0 Brown 4.00 Intense Brown 4.22 Intense [PERSON_NAME…" at bounding box center [1107, 458] width 552 height 42
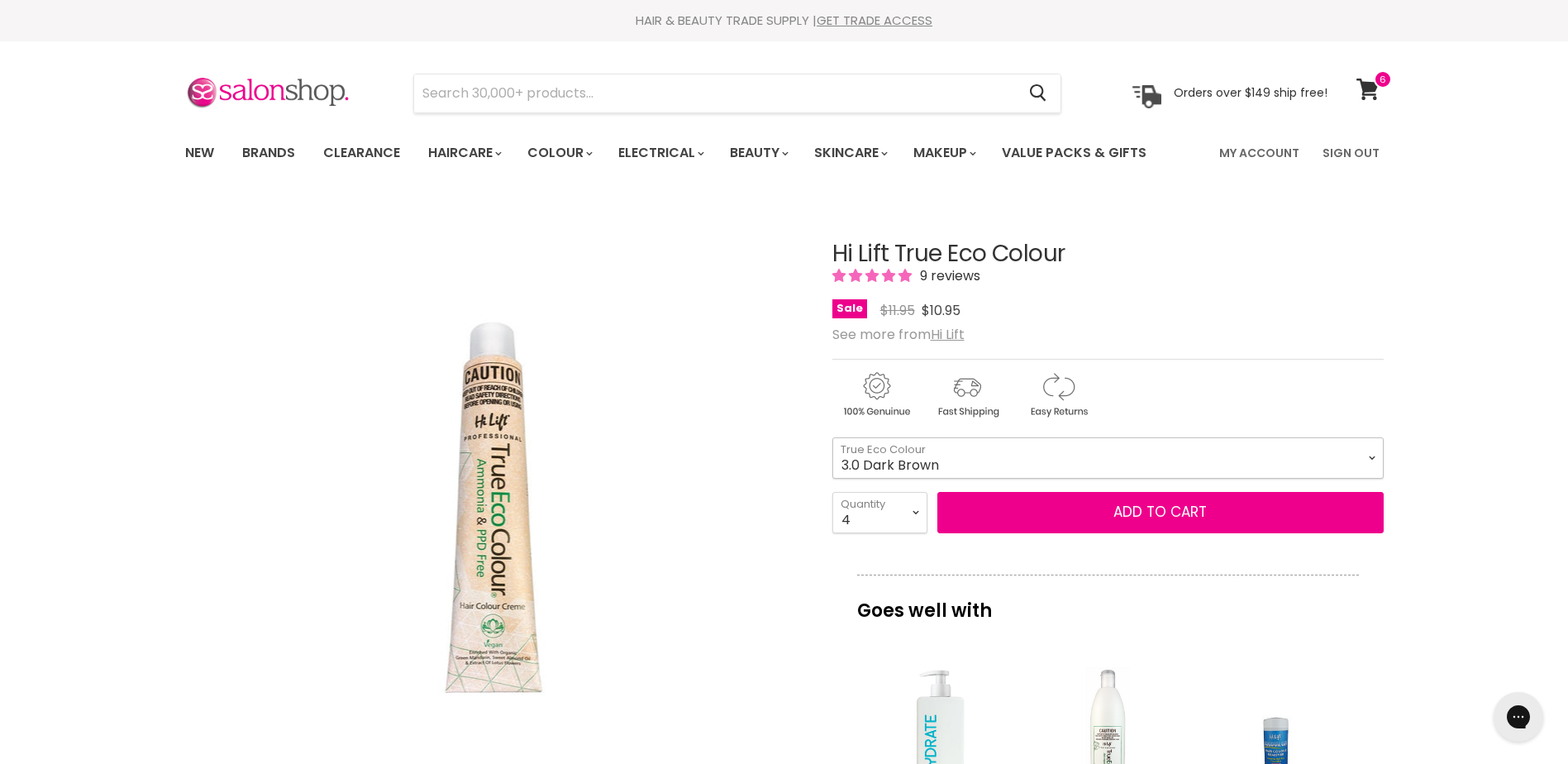
click at [832, 438] on select "1.0 Black 3.0 Dark Brown 4.0 Brown 4.00 Intense Brown 4.22 Intense [PERSON_NAME…" at bounding box center [1107, 458] width 552 height 42
select select "3.0 Dark Brown"
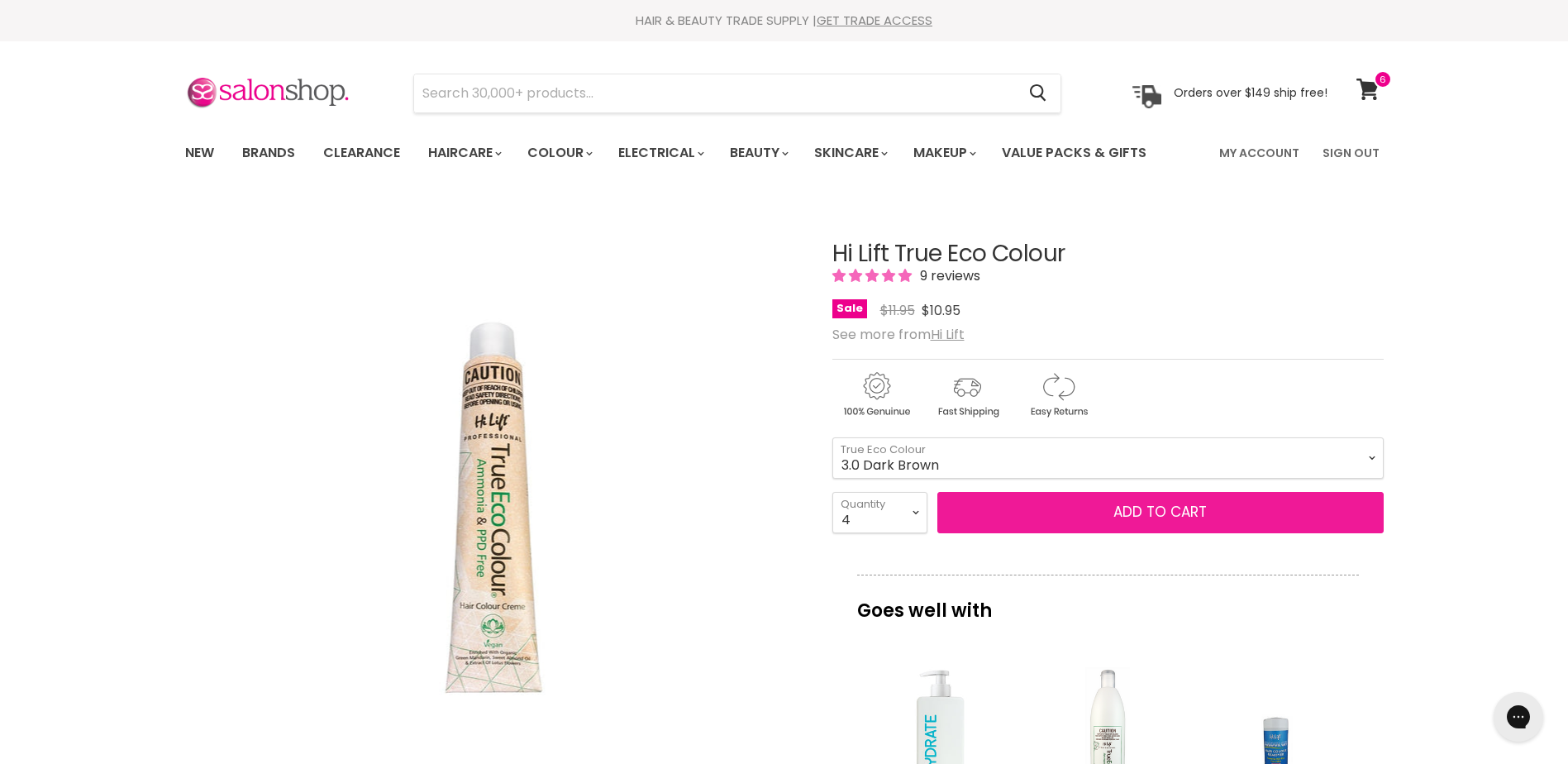
click at [1137, 511] on button "Add to cart" at bounding box center [1160, 513] width 446 height 42
click at [1175, 509] on button "Add to cart" at bounding box center [1160, 513] width 446 height 42
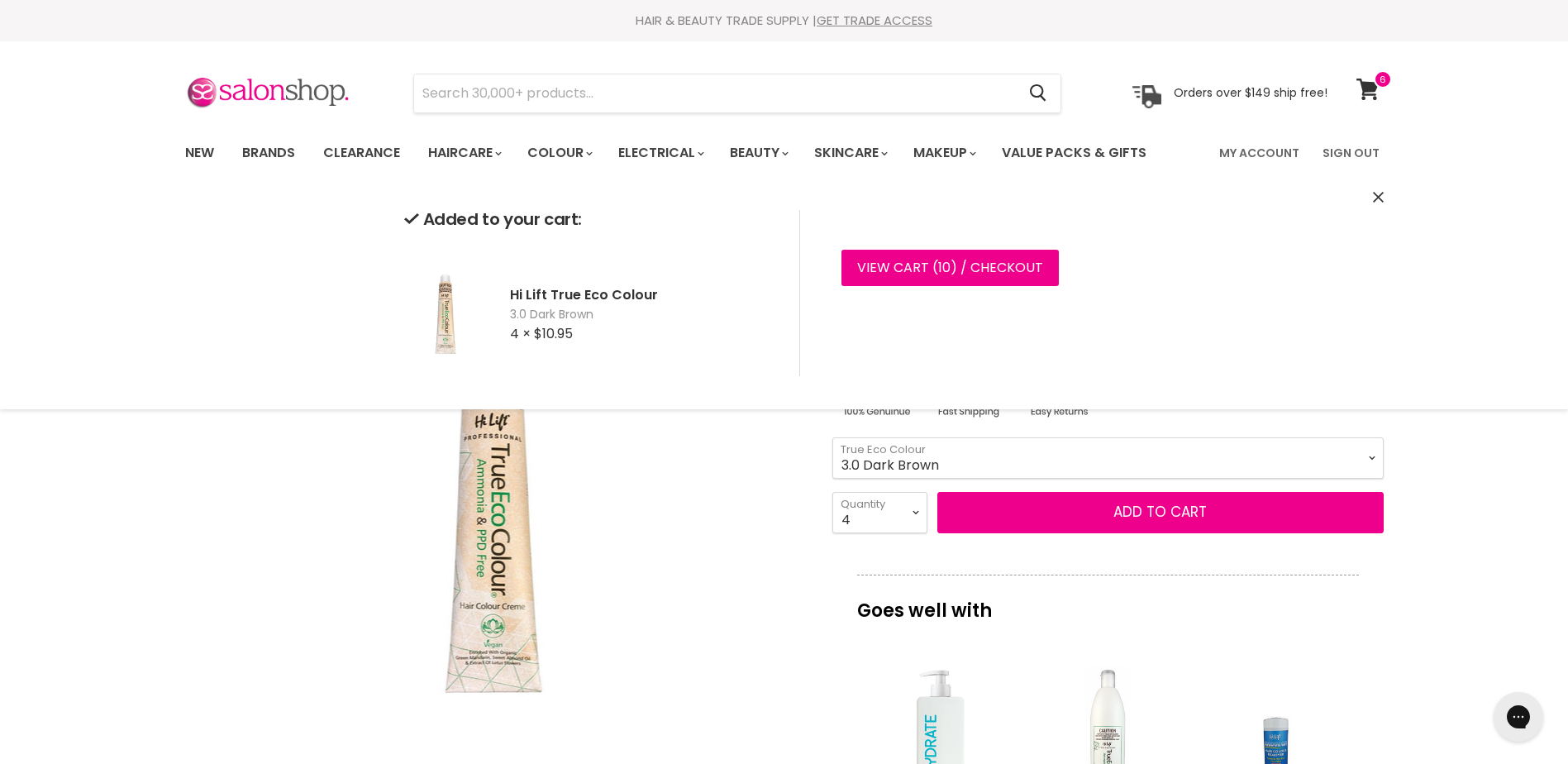
click at [1136, 469] on select "1.0 Black 3.0 Dark Brown 4.0 Brown 4.00 Intense Brown 4.22 Intense [PERSON_NAME…" at bounding box center [1107, 458] width 552 height 42
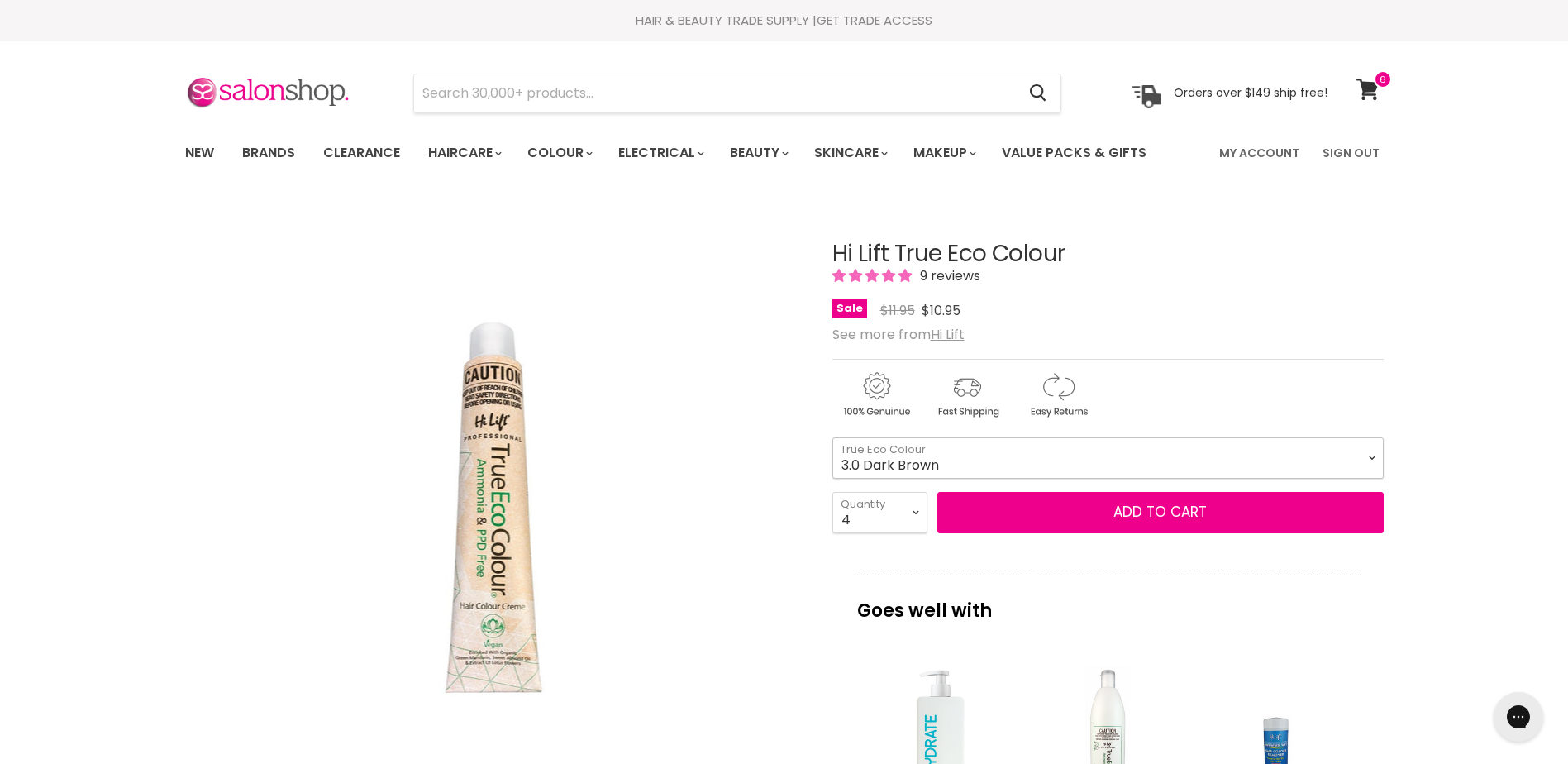
click at [1136, 469] on select "1.0 Black 3.0 Dark Brown 4.0 Brown 4.00 Intense Brown 4.22 Intense [PERSON_NAME…" at bounding box center [1107, 458] width 552 height 42
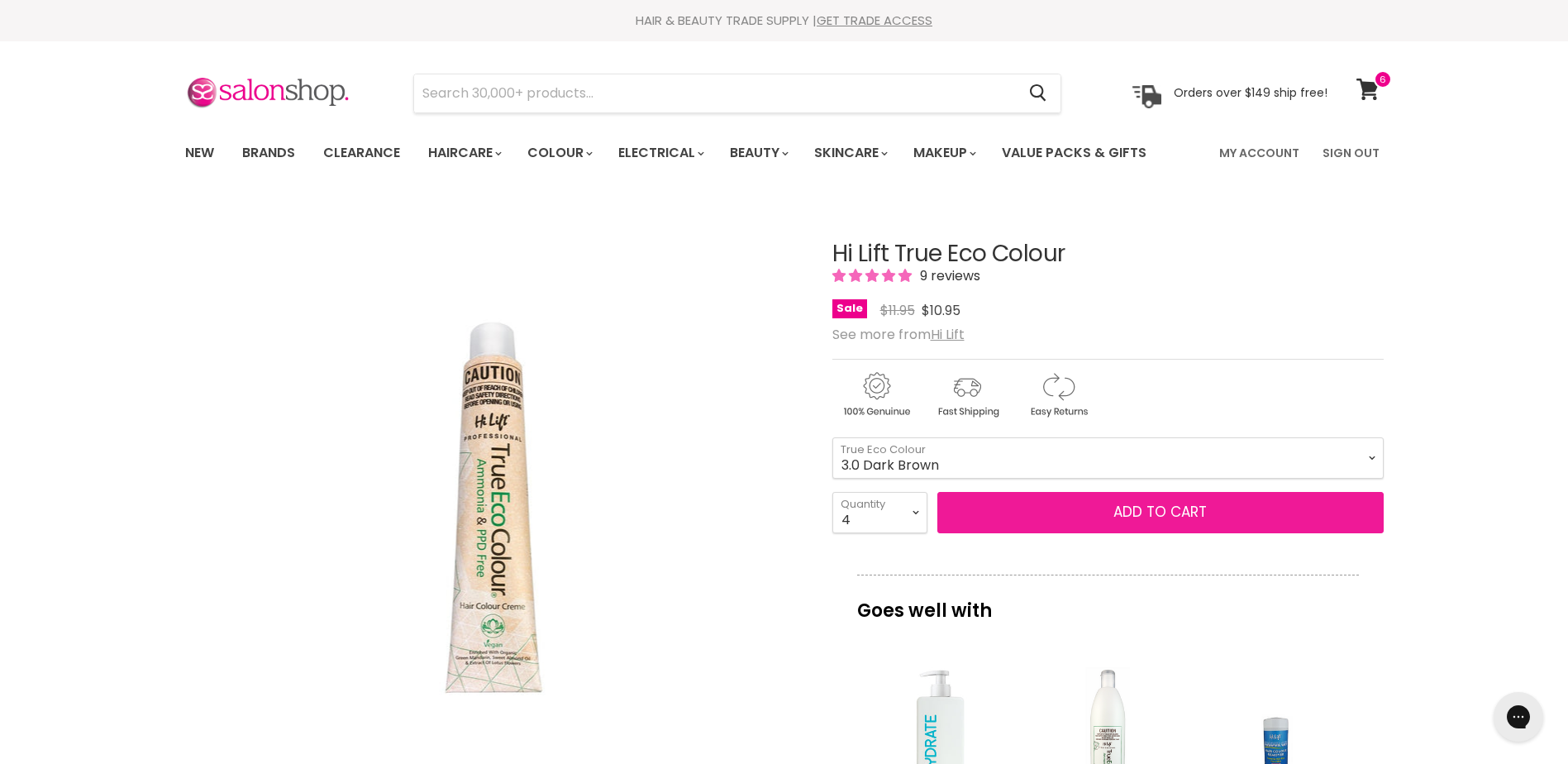
click at [1159, 508] on button "Add to cart" at bounding box center [1160, 513] width 446 height 42
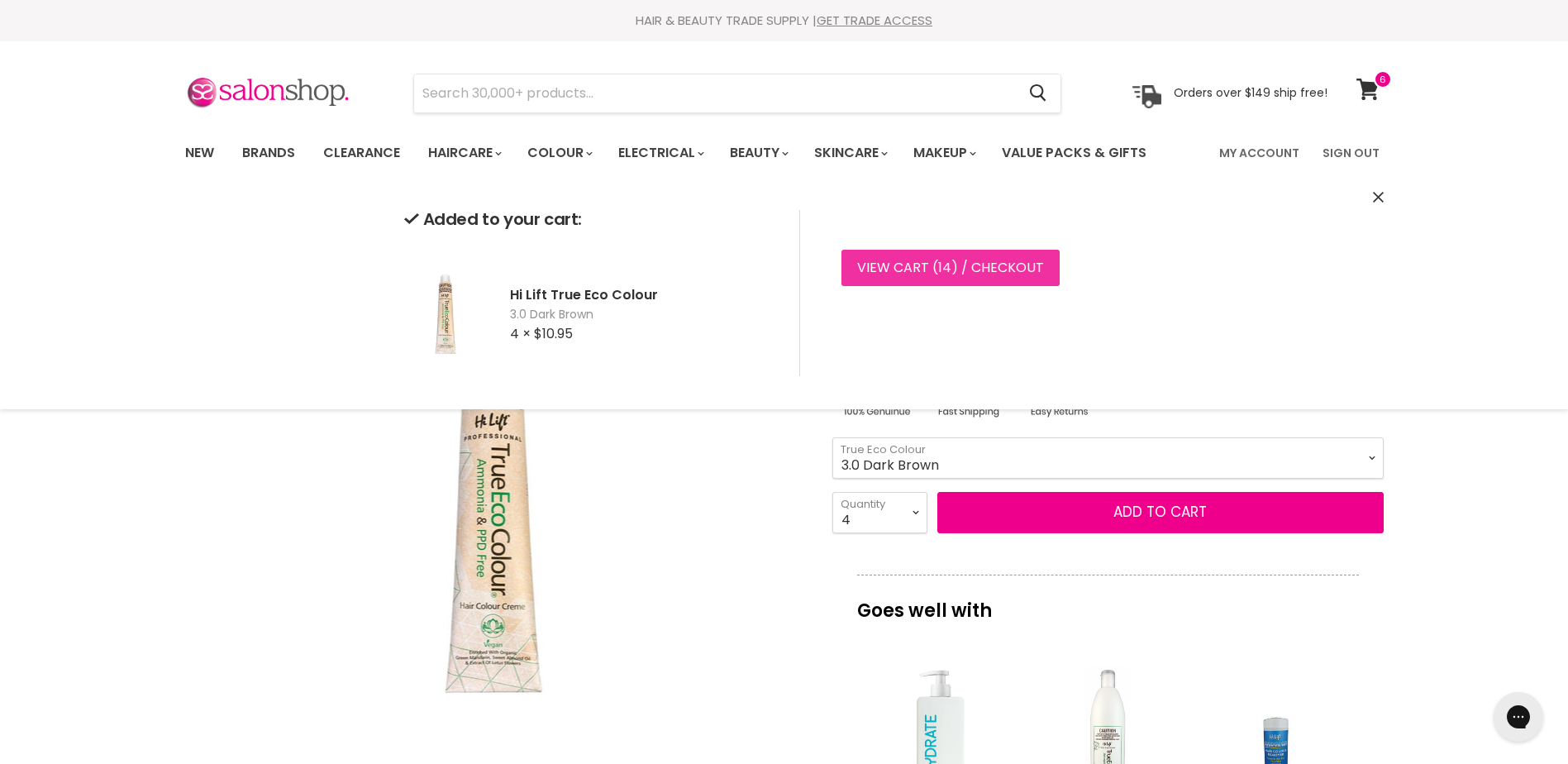
click at [964, 263] on link "View cart ( 14 ) / Checkout" at bounding box center [950, 268] width 218 height 37
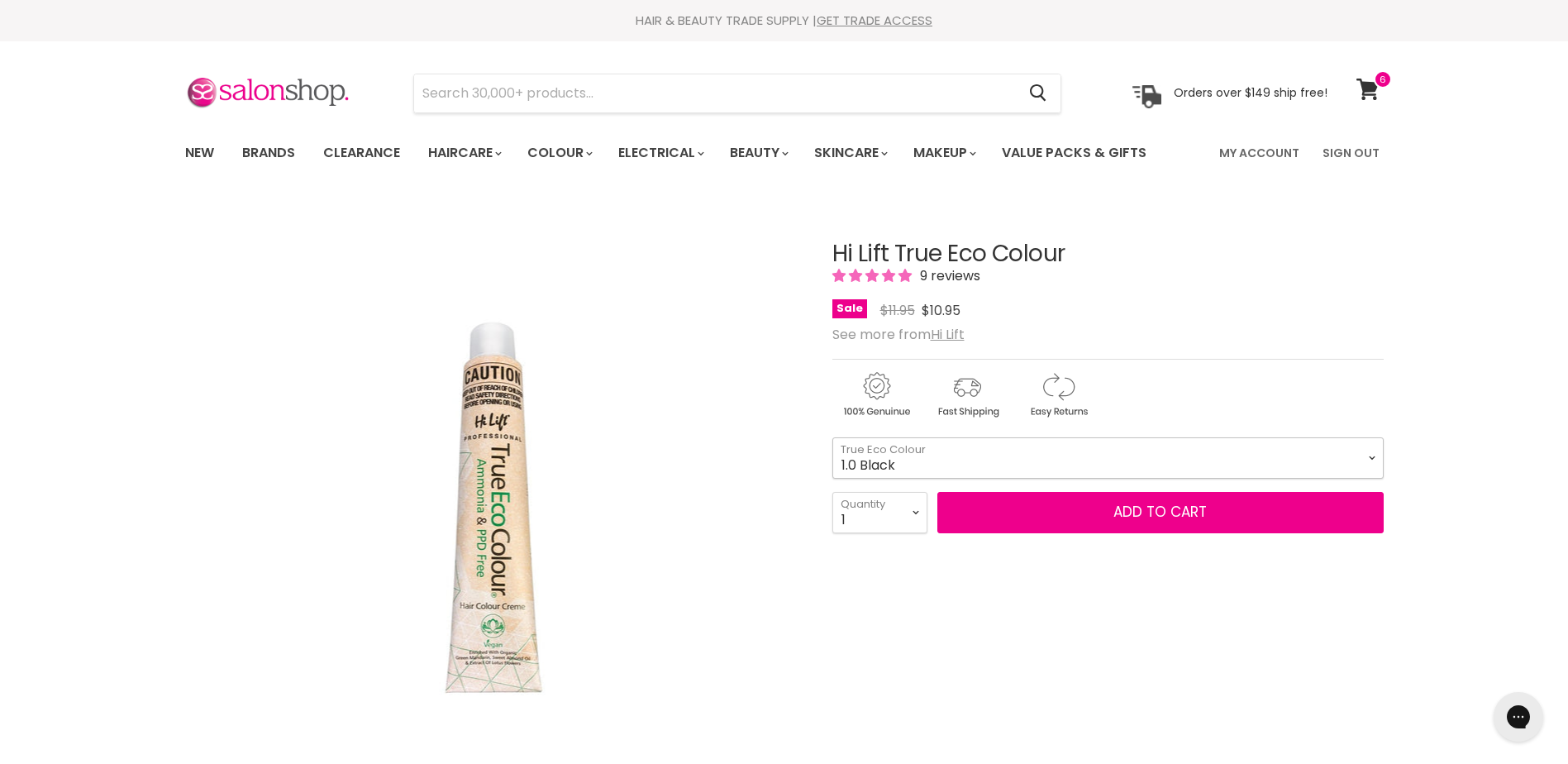
click at [928, 457] on select "1.0 Black 3.0 Dark Brown 4.0 Brown 4.00 Intense Brown 4.22 Intense [PERSON_NAME…" at bounding box center [1107, 458] width 552 height 42
click at [832, 438] on select "1.0 Black 3.0 Dark Brown 4.0 Brown 4.00 Intense Brown 4.22 Intense [PERSON_NAME…" at bounding box center [1107, 458] width 552 height 42
select select "3.0 Dark Brown"
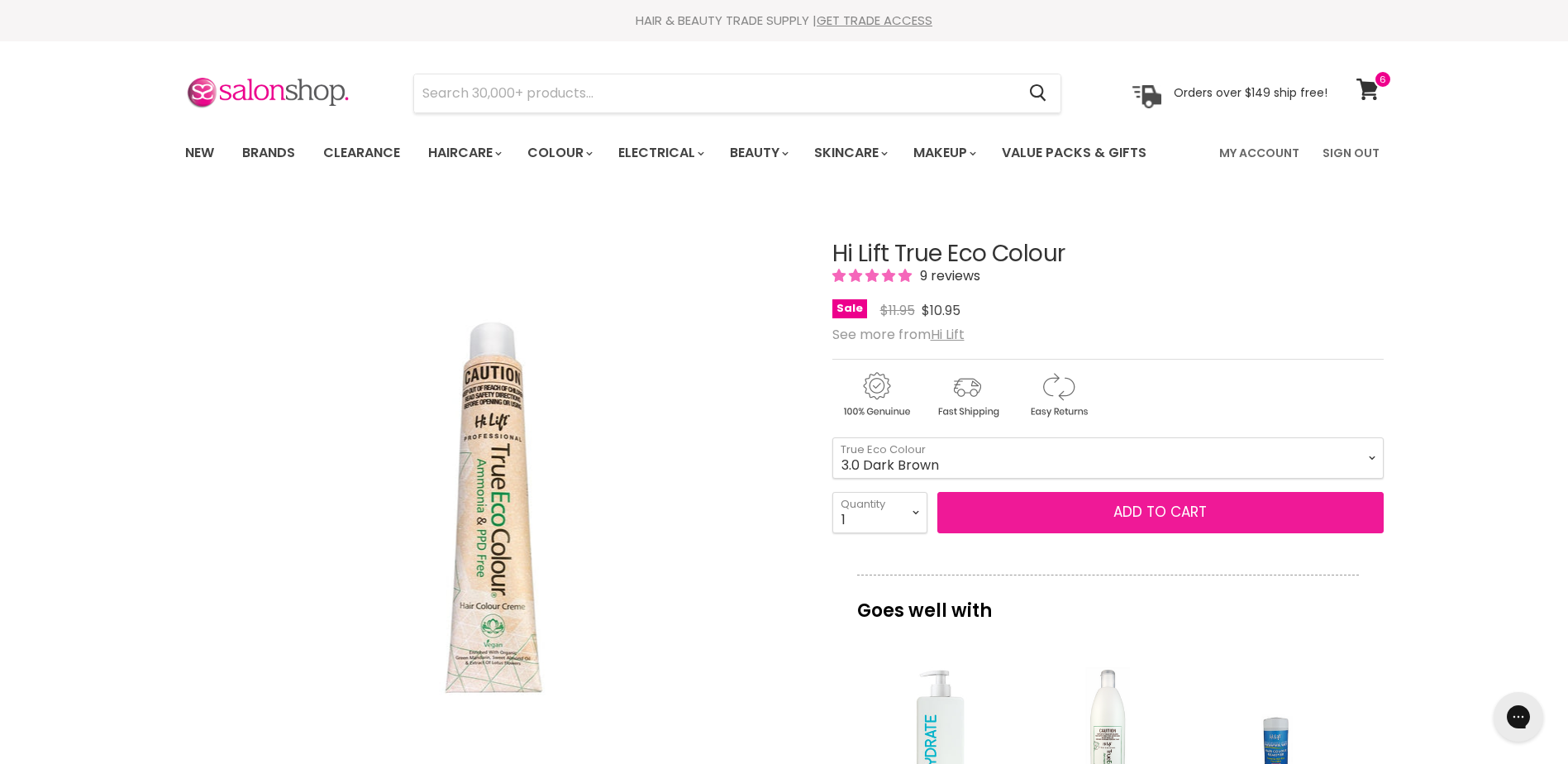
click at [1163, 512] on button "Add to cart" at bounding box center [1160, 513] width 446 height 42
click at [1153, 515] on button "Add to cart" at bounding box center [1160, 513] width 446 height 42
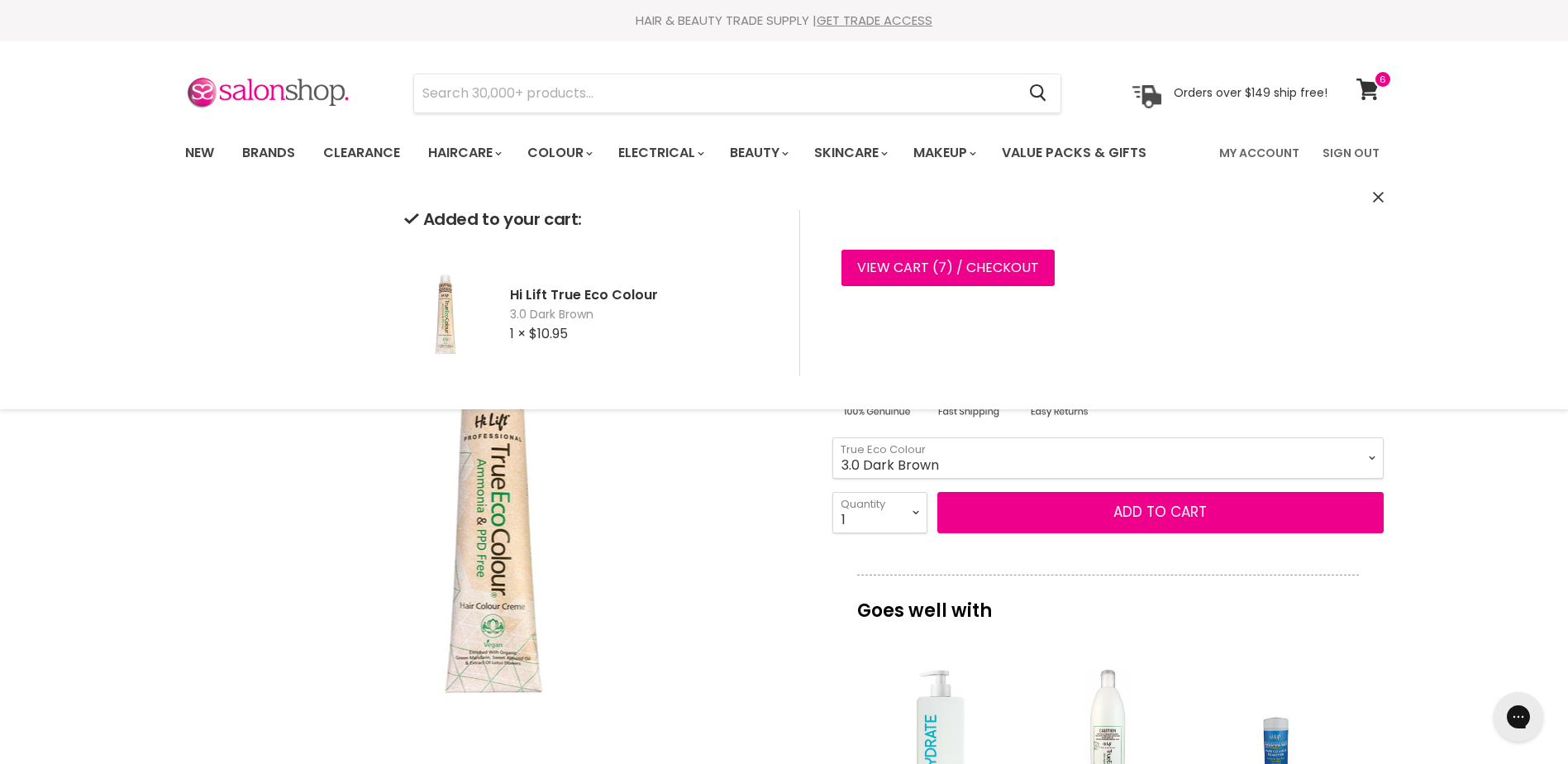
click at [903, 512] on select "1 2 3 4 5 6 7 8 9 10+" at bounding box center [880, 513] width 95 height 42
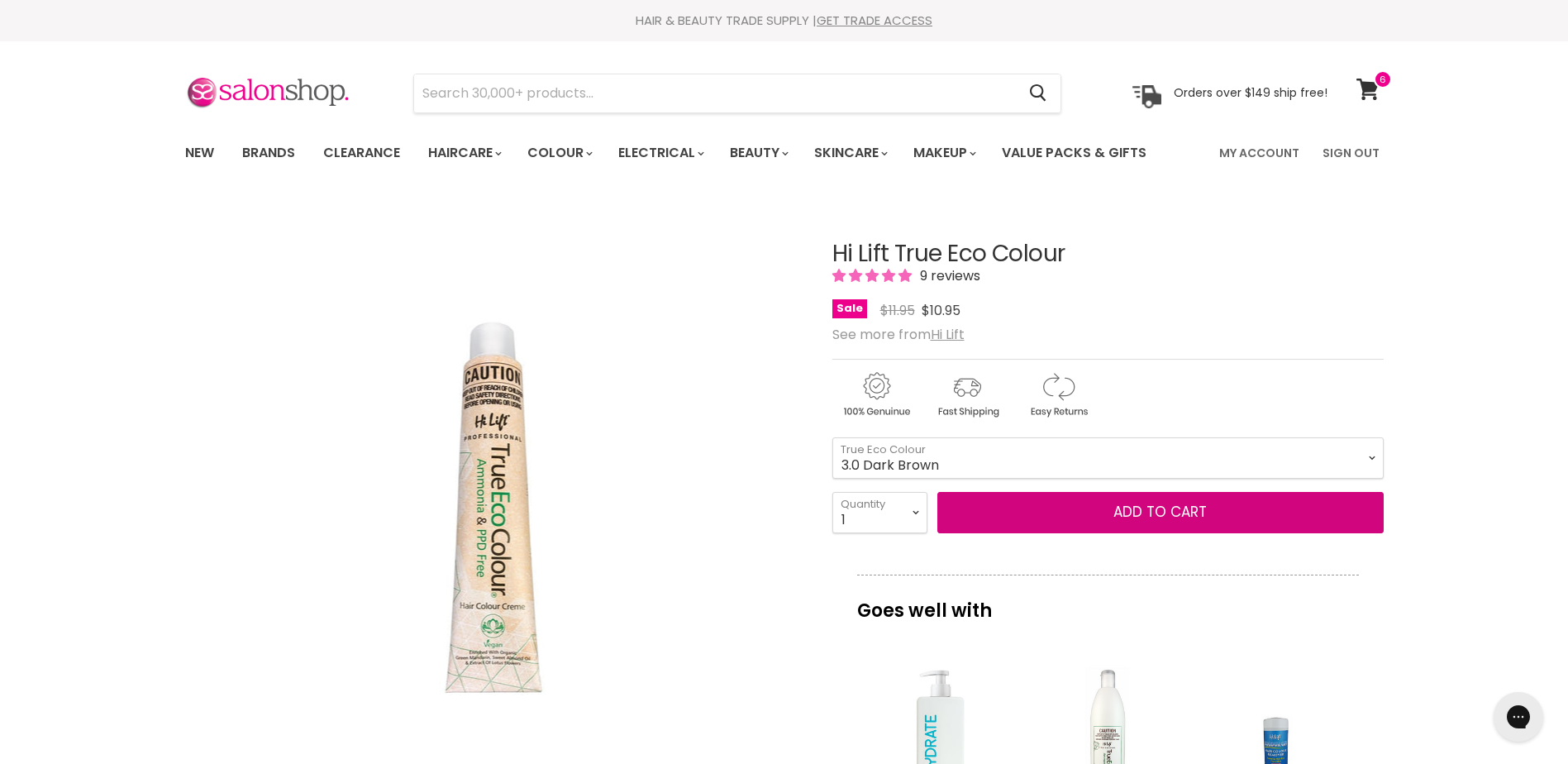
select select "3"
click at [832, 492] on select "1 2 3 4 5 6 7 8 9 10+" at bounding box center [880, 513] width 95 height 42
type input "3"
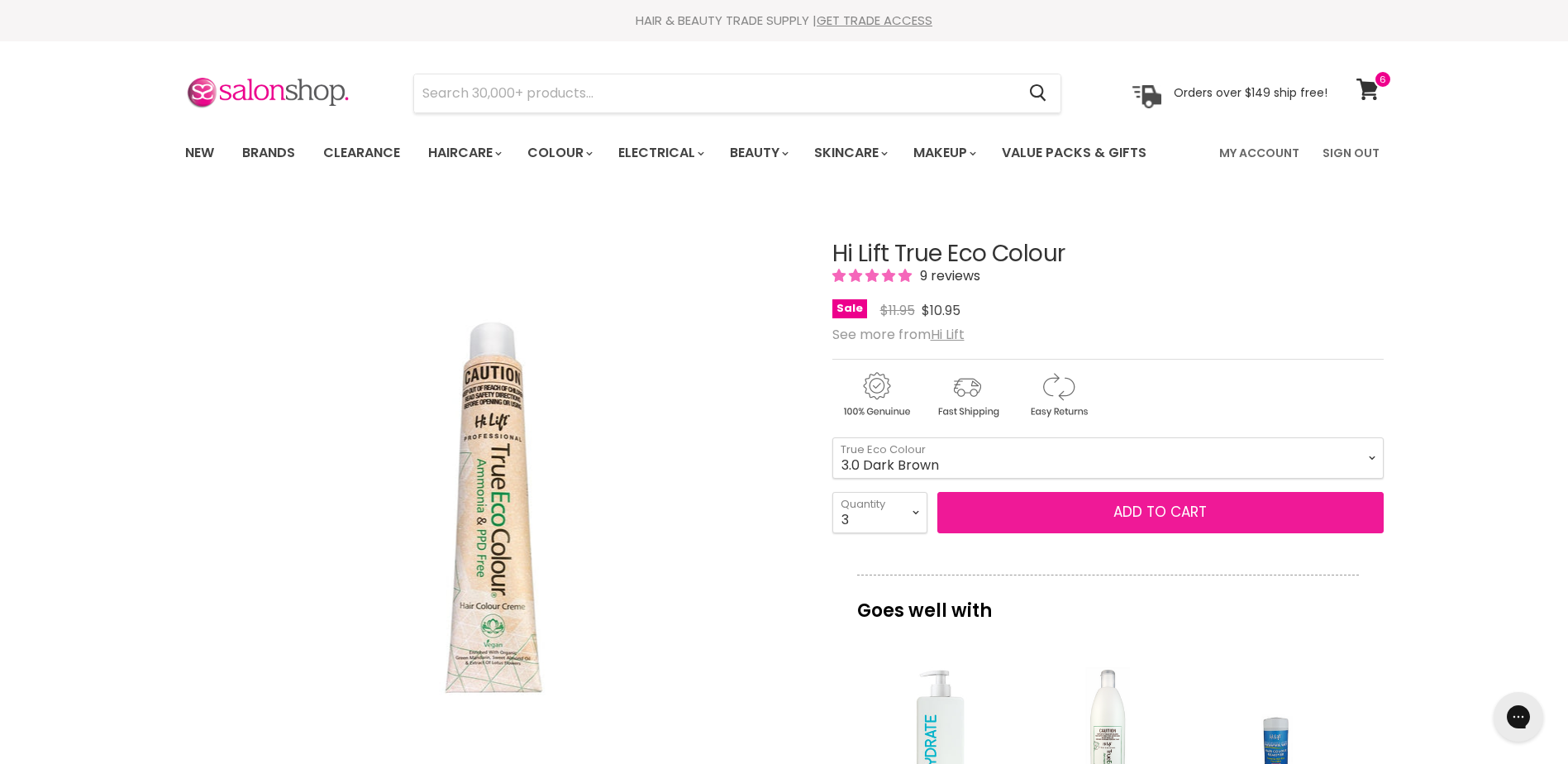
click at [1140, 513] on button "Add to cart" at bounding box center [1160, 513] width 446 height 42
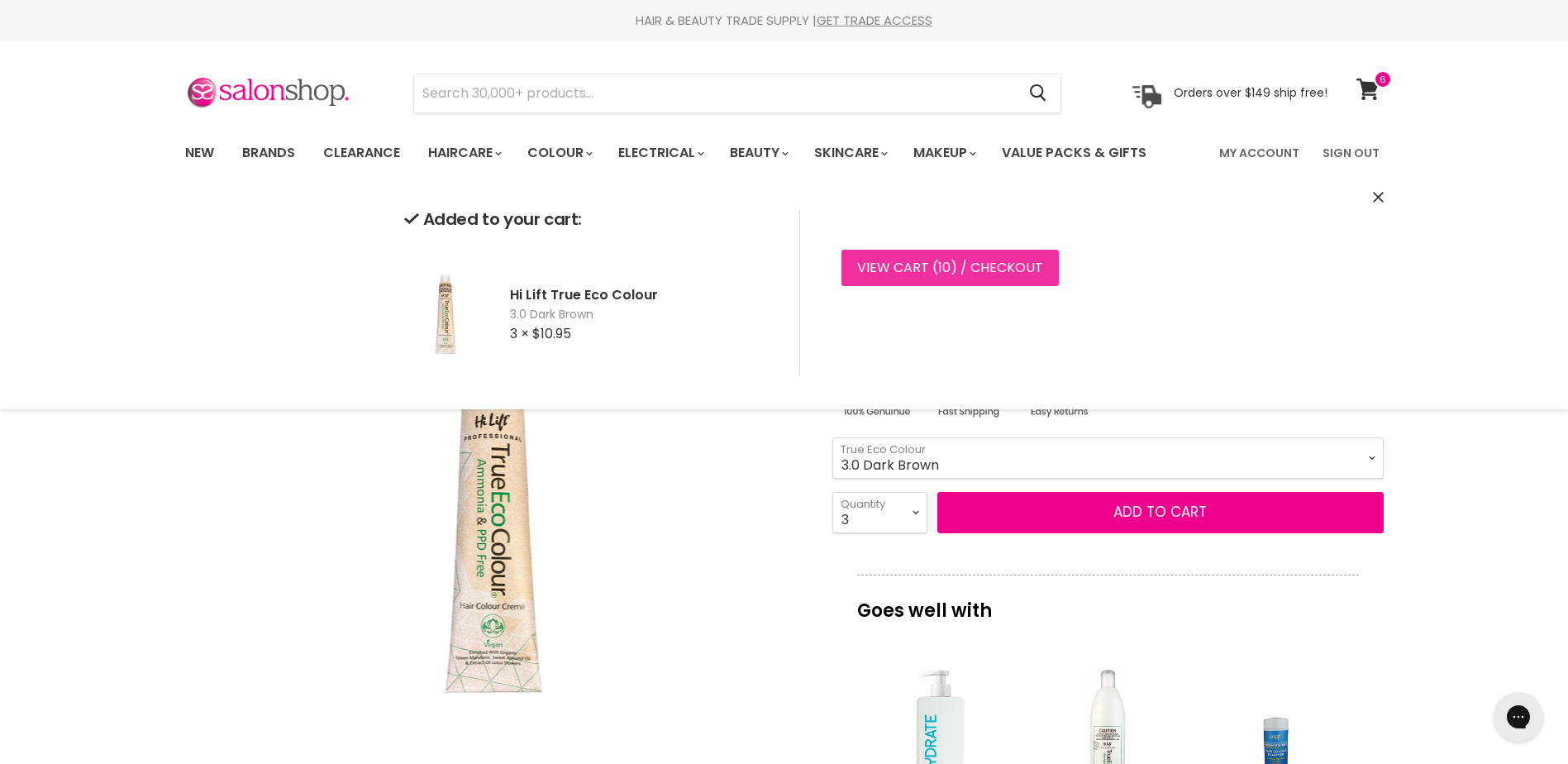
click at [959, 264] on link "View cart ( 10 ) / Checkout" at bounding box center [950, 268] width 217 height 37
